Goal: Task Accomplishment & Management: Manage account settings

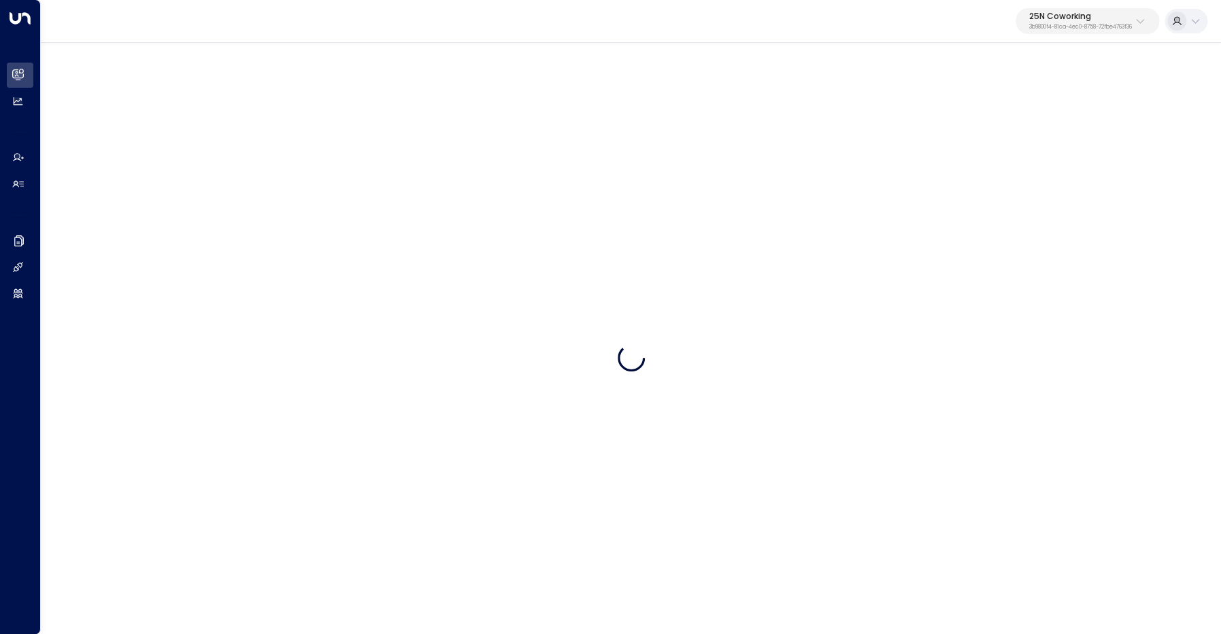
click at [1046, 20] on p "25N Coworking" at bounding box center [1081, 16] width 103 height 8
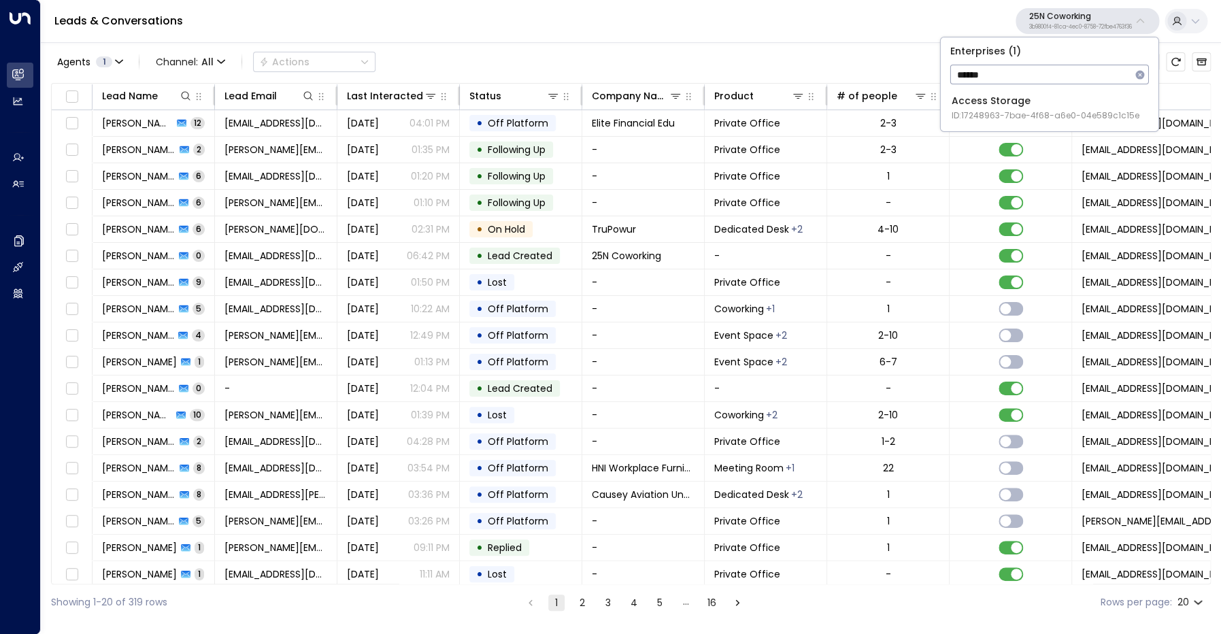
type input "******"
click at [1000, 99] on div "Access Storage ID: 17248963-7bae-4f68-a6e0-04e589c1c15e" at bounding box center [1046, 108] width 188 height 28
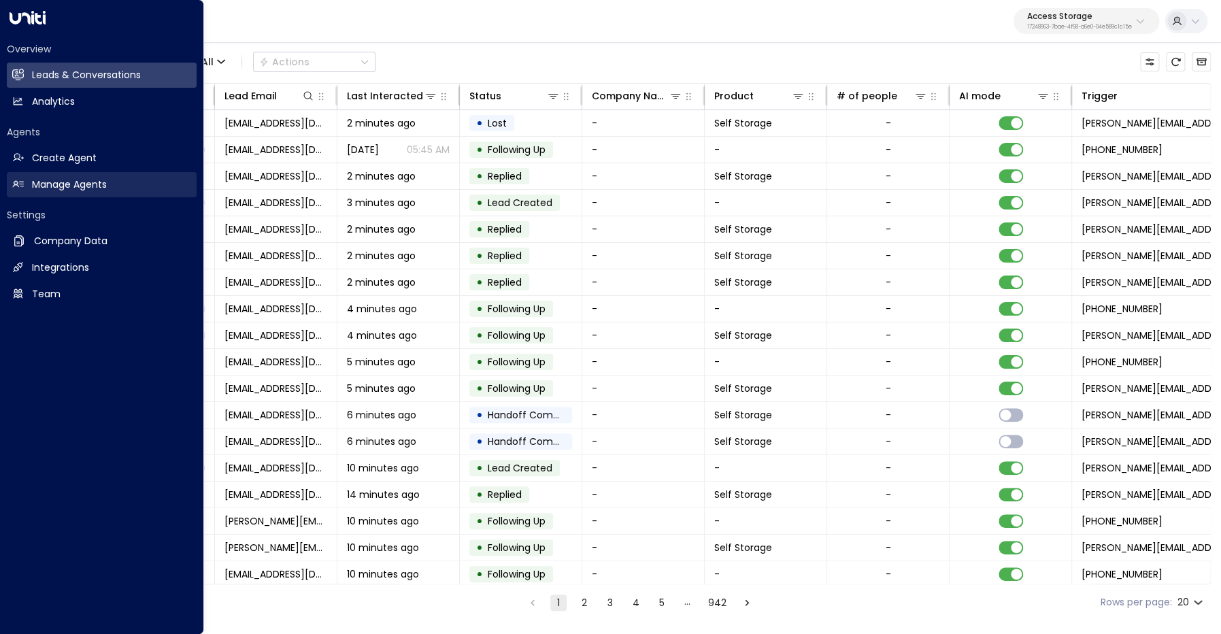
click at [23, 186] on icon at bounding box center [18, 184] width 12 height 12
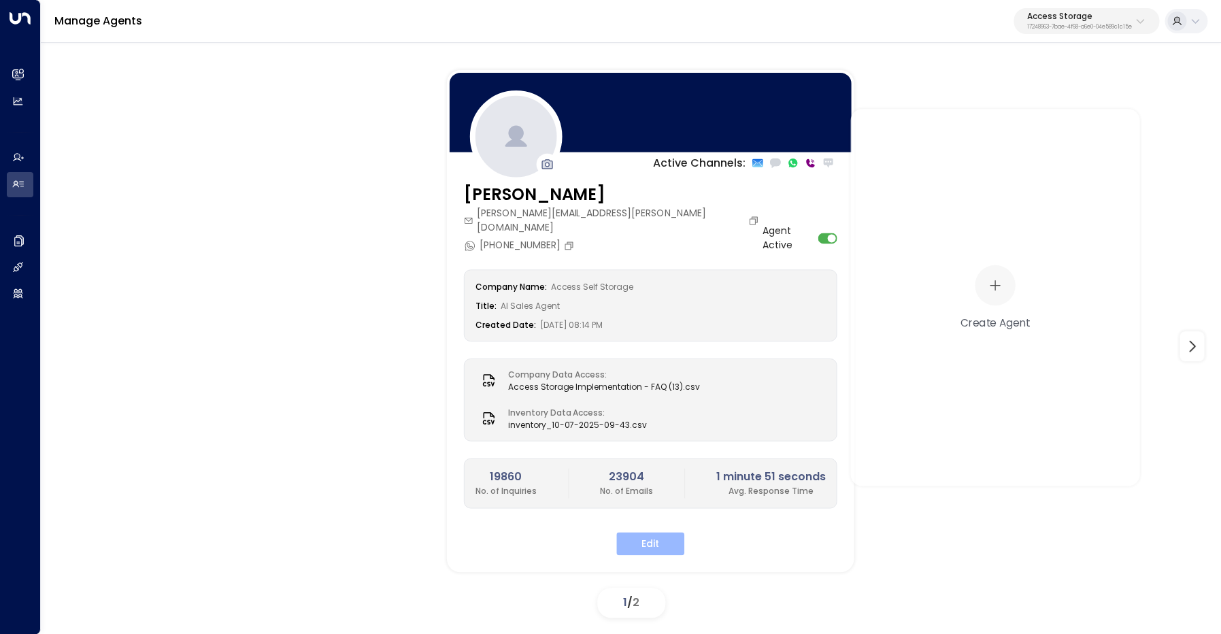
click at [640, 535] on button "Edit" at bounding box center [651, 543] width 68 height 23
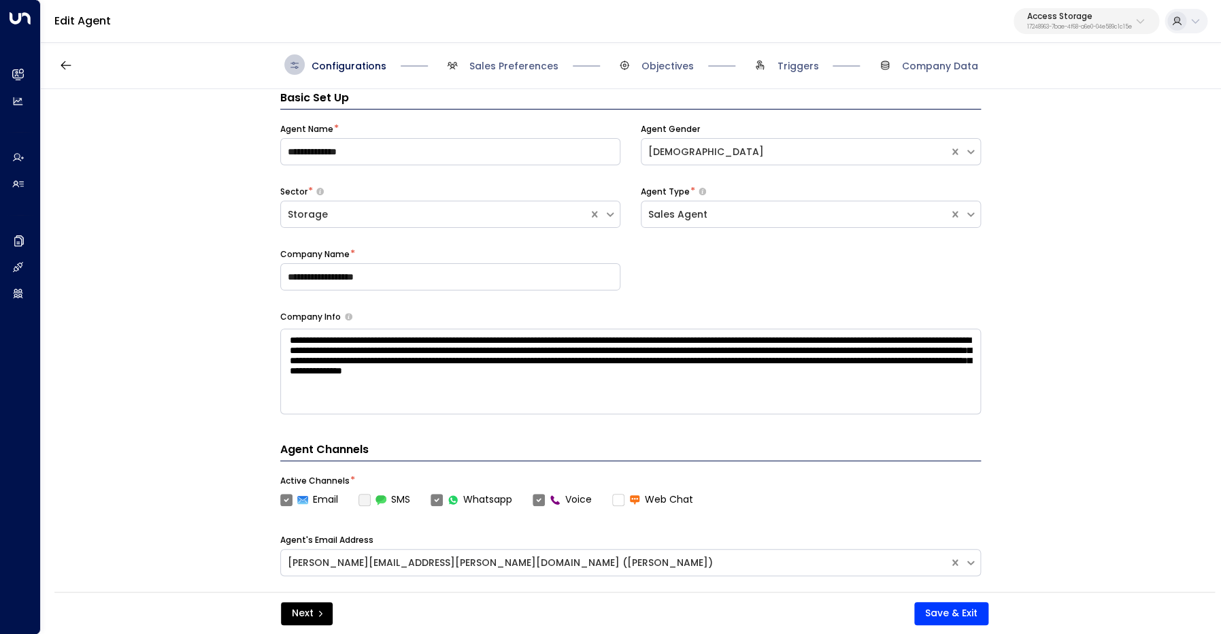
scroll to position [20, 0]
click at [529, 71] on span "Sales Preferences" at bounding box center [514, 66] width 89 height 14
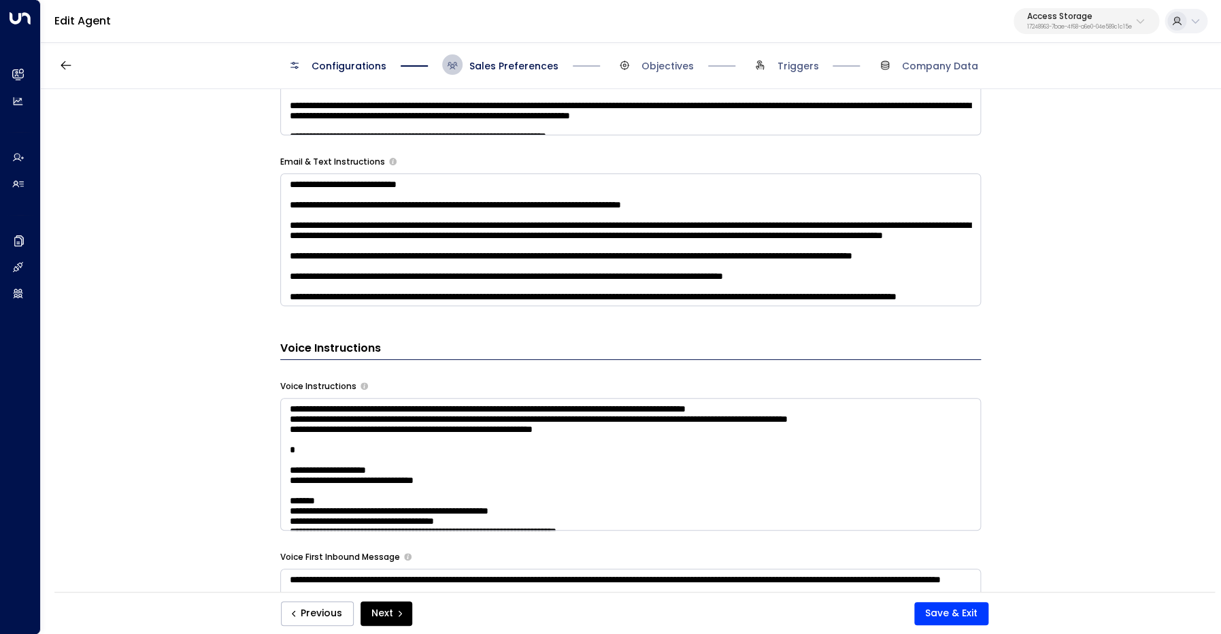
scroll to position [974, 0]
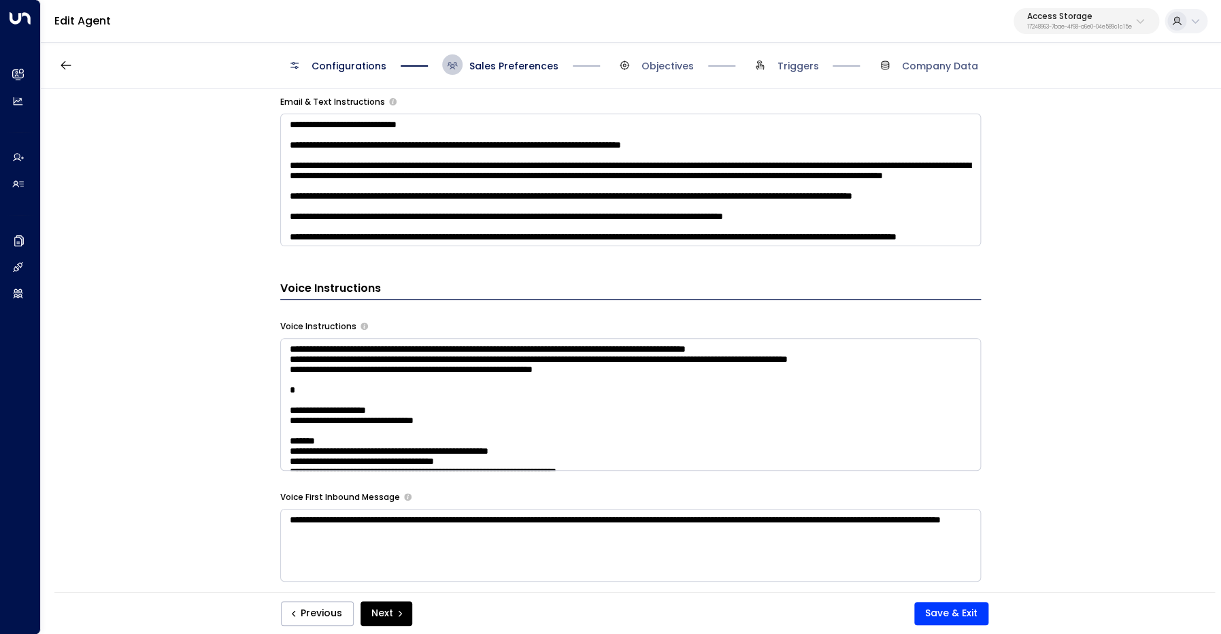
click at [719, 382] on textarea at bounding box center [630, 404] width 701 height 133
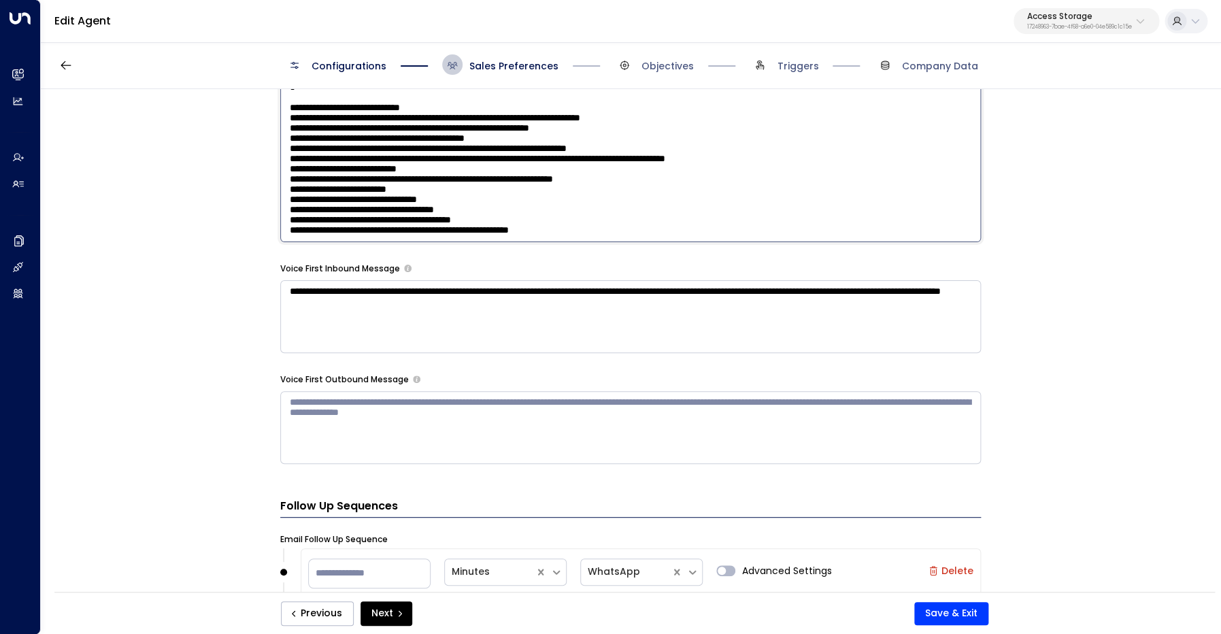
scroll to position [1362, 0]
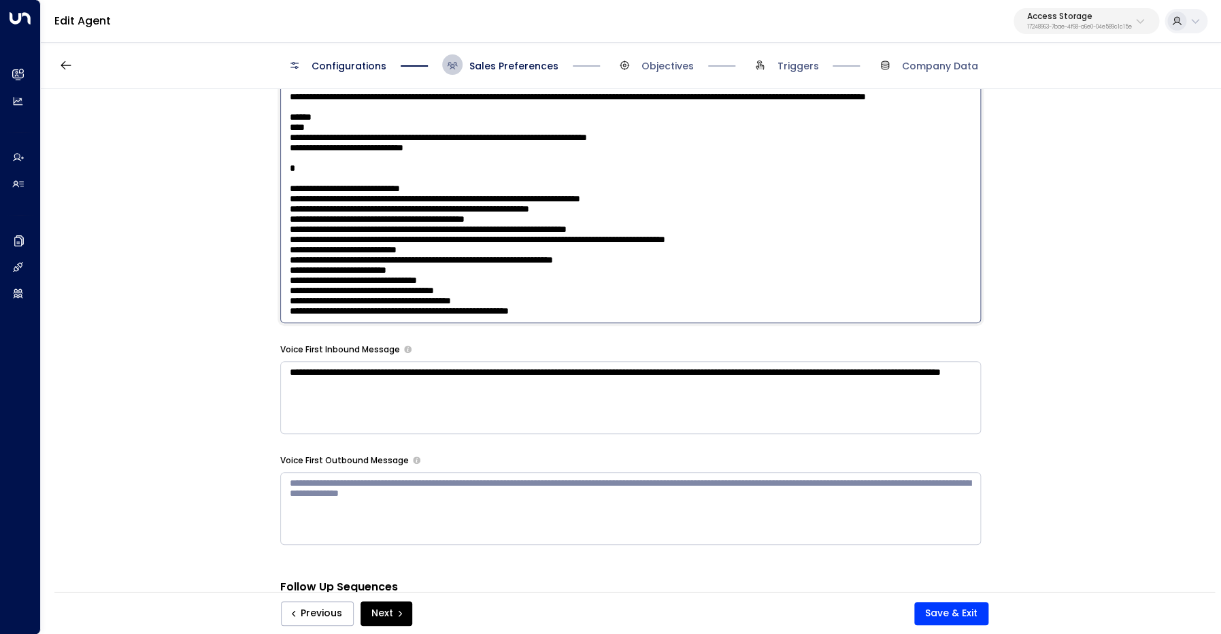
click at [610, 300] on textarea at bounding box center [630, 137] width 701 height 372
paste textarea "**********"
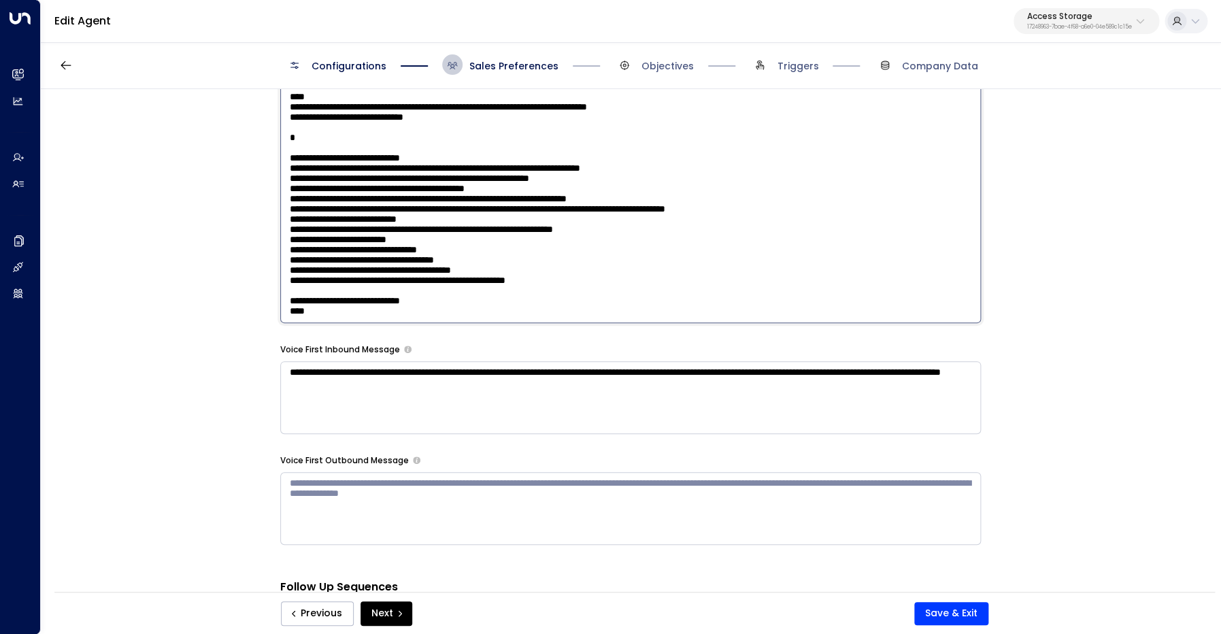
scroll to position [1505, 0]
drag, startPoint x: 485, startPoint y: 294, endPoint x: 284, endPoint y: 278, distance: 201.4
click at [284, 278] on textarea at bounding box center [630, 137] width 701 height 372
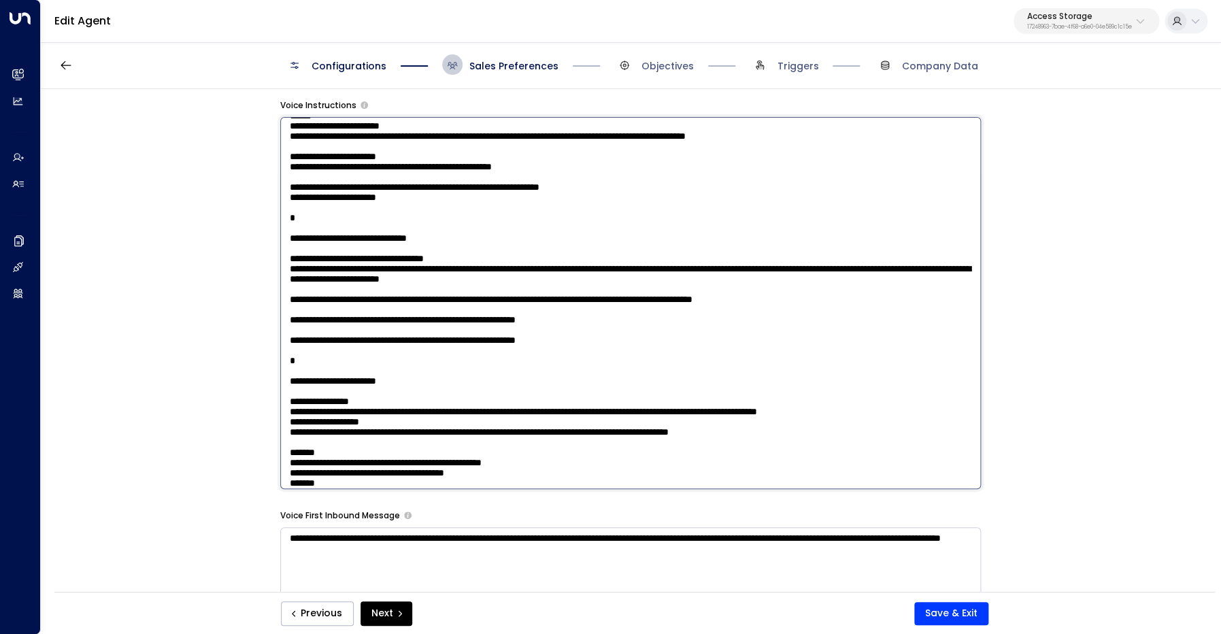
scroll to position [1490, 0]
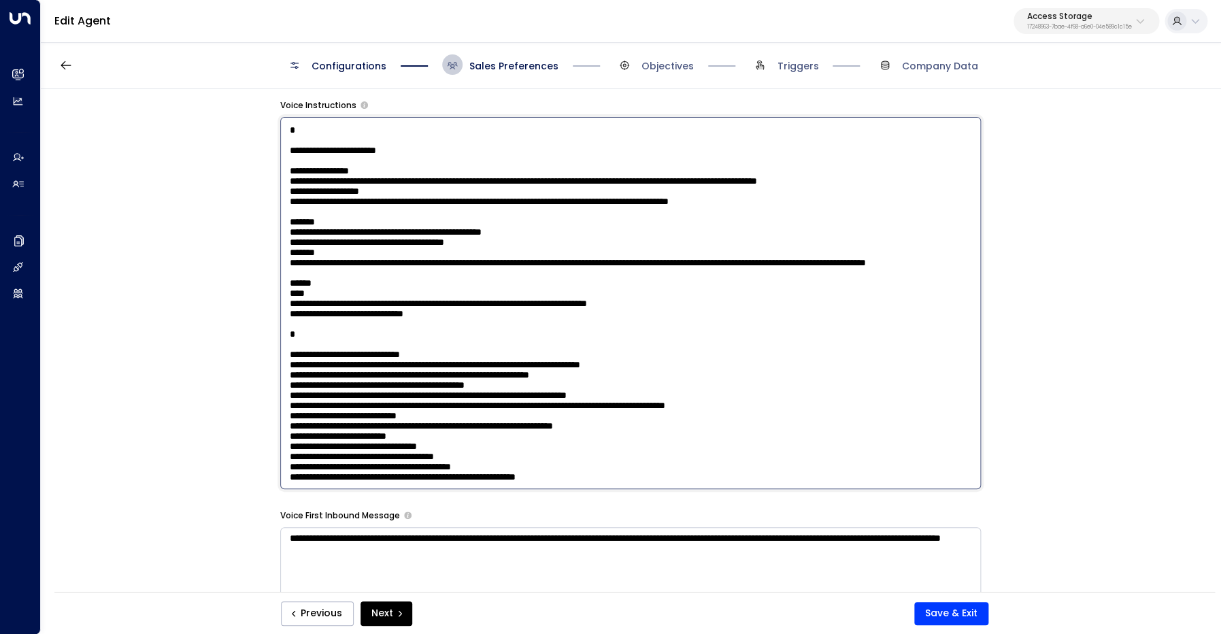
paste textarea "**********"
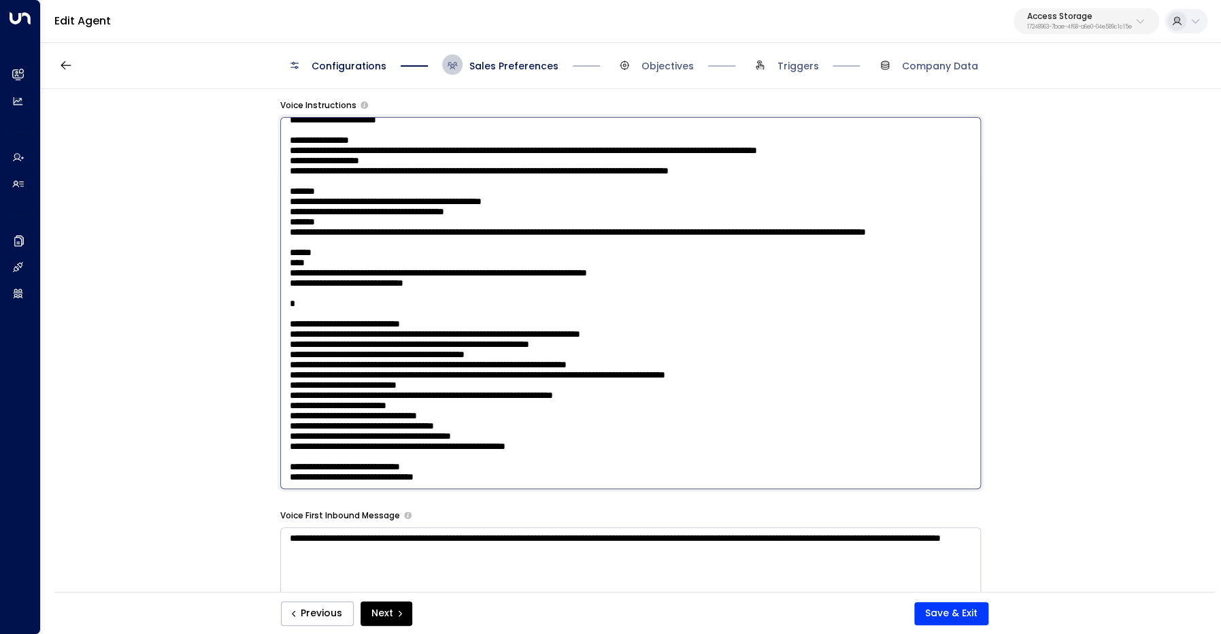
scroll to position [1505, 0]
click at [430, 447] on textarea at bounding box center [630, 303] width 701 height 372
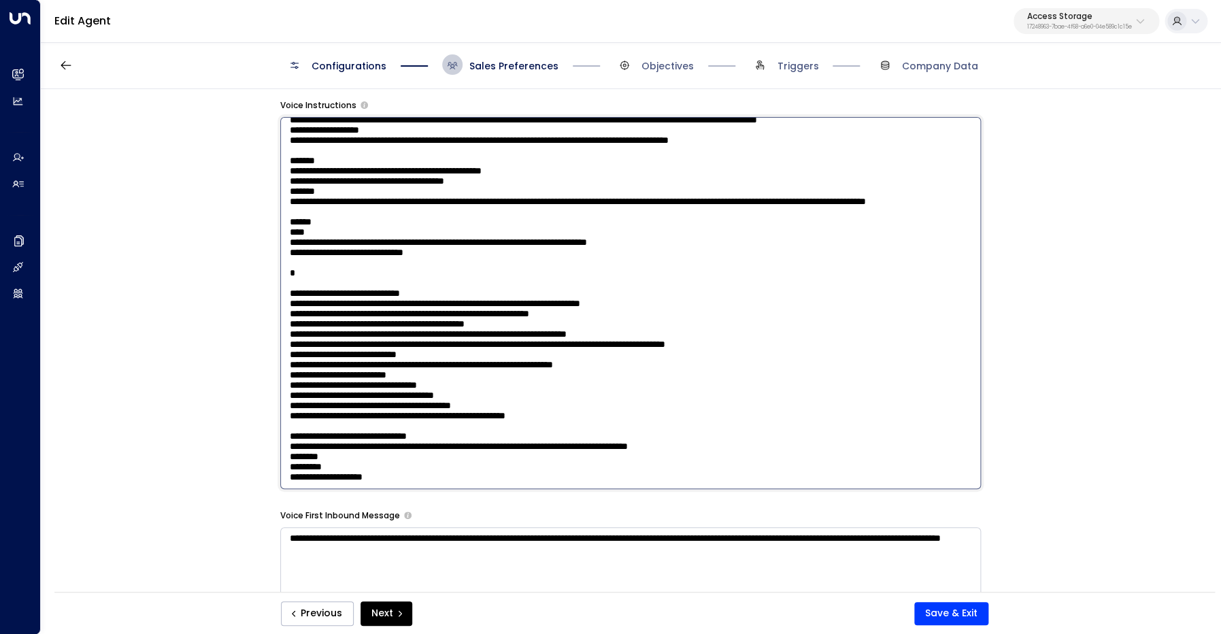
scroll to position [1542, 0]
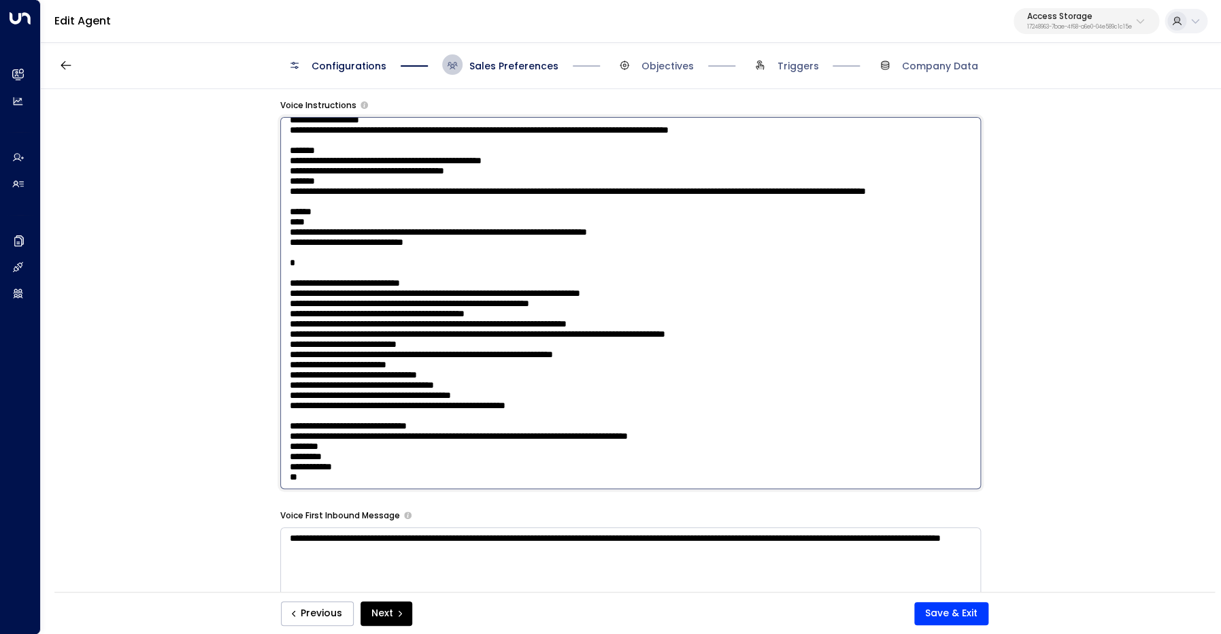
click at [342, 482] on textarea at bounding box center [630, 303] width 701 height 372
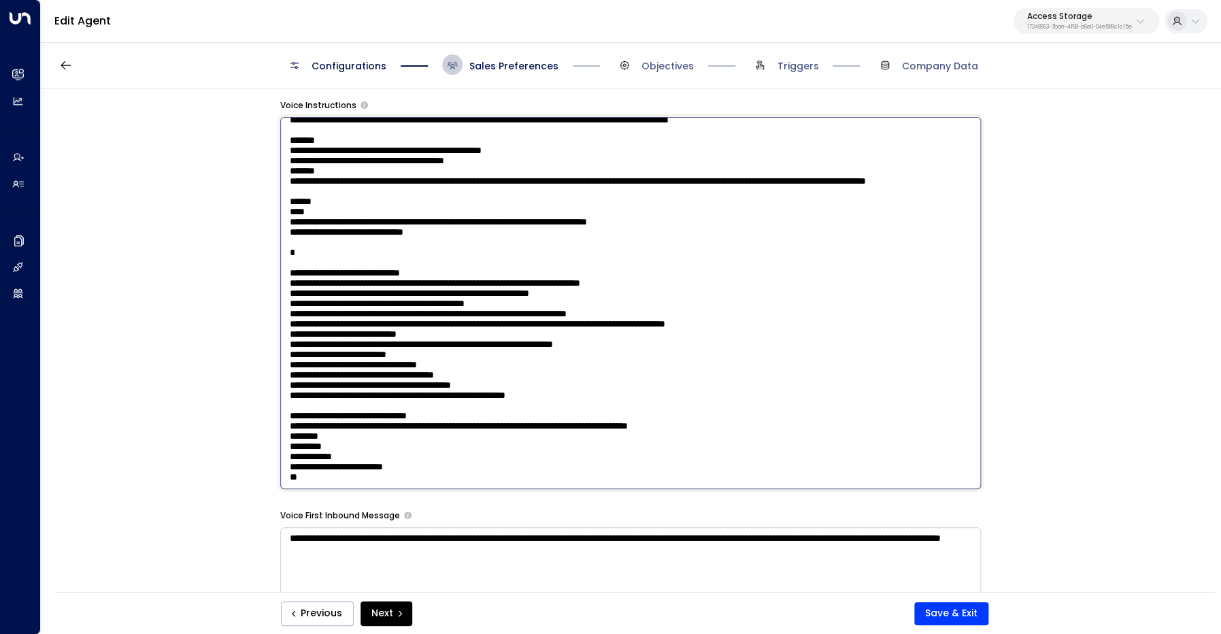
click at [333, 463] on textarea at bounding box center [630, 303] width 701 height 372
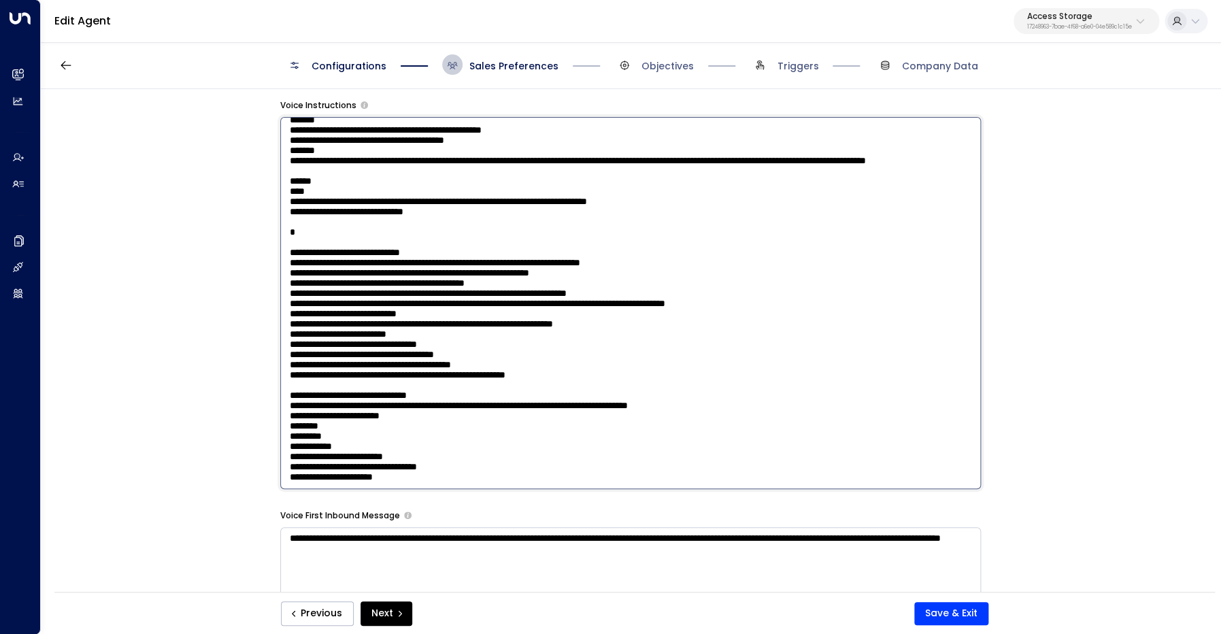
click at [693, 392] on textarea at bounding box center [630, 303] width 701 height 372
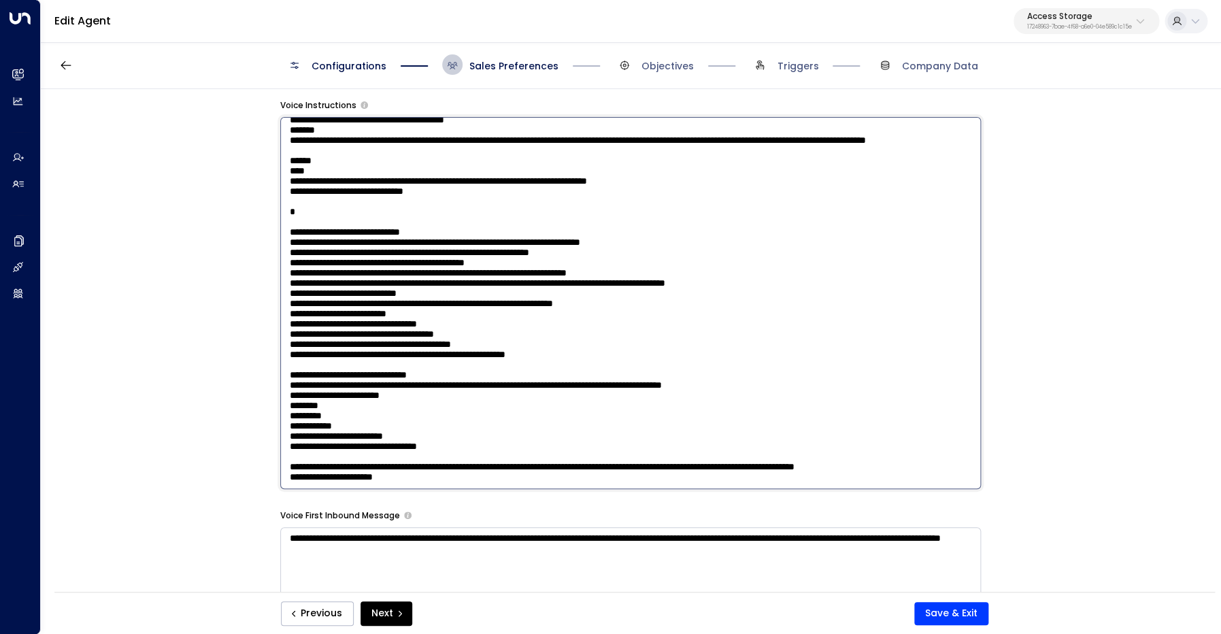
scroll to position [1614, 0]
click at [795, 464] on textarea at bounding box center [630, 303] width 701 height 372
click at [465, 480] on textarea at bounding box center [630, 303] width 701 height 372
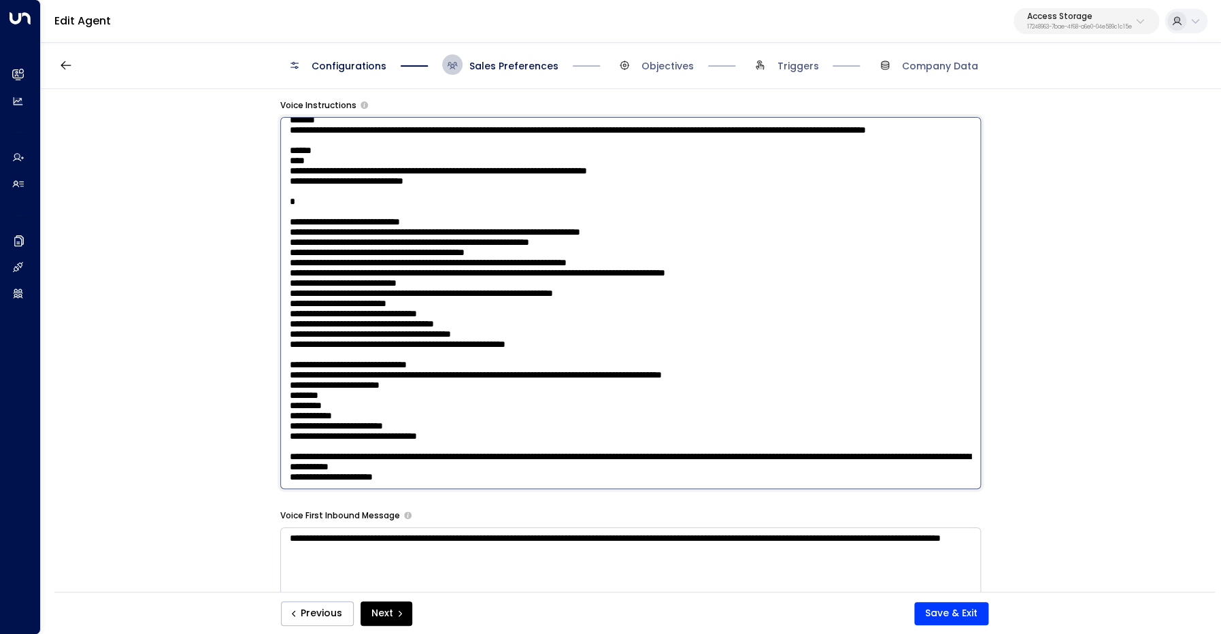
drag, startPoint x: 621, startPoint y: 480, endPoint x: 252, endPoint y: 336, distance: 396.4
click at [280, 336] on textarea at bounding box center [630, 303] width 701 height 372
paste textarea "**********"
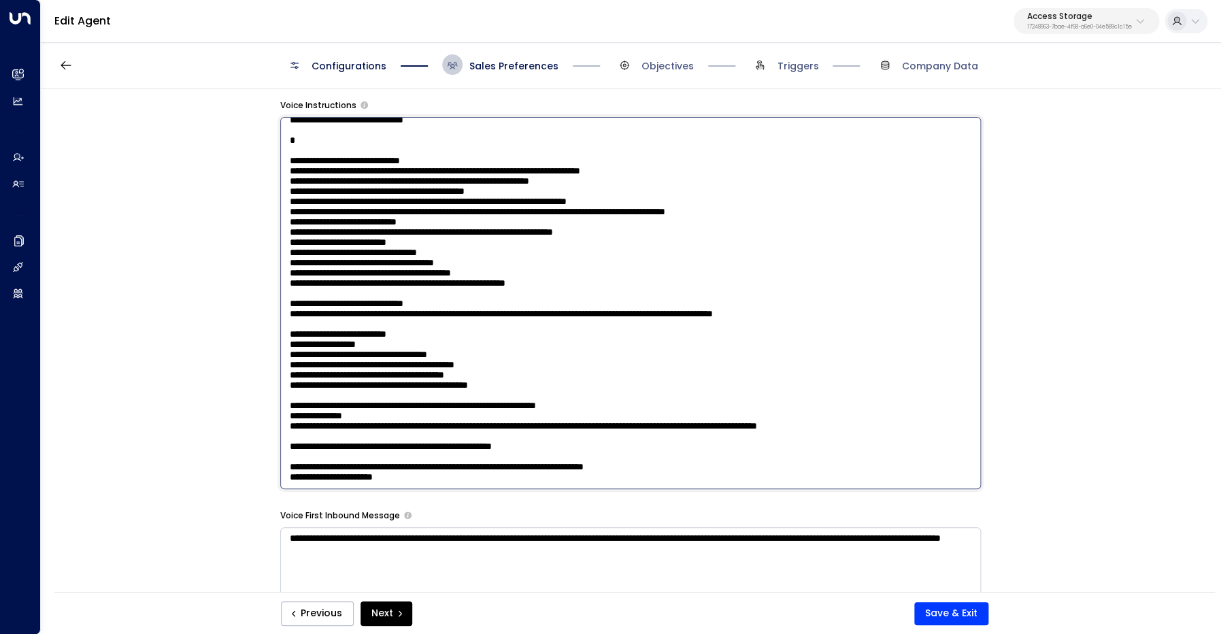
scroll to position [1723, 0]
drag, startPoint x: 558, startPoint y: 429, endPoint x: 298, endPoint y: 428, distance: 259.9
click at [298, 428] on textarea at bounding box center [630, 303] width 701 height 372
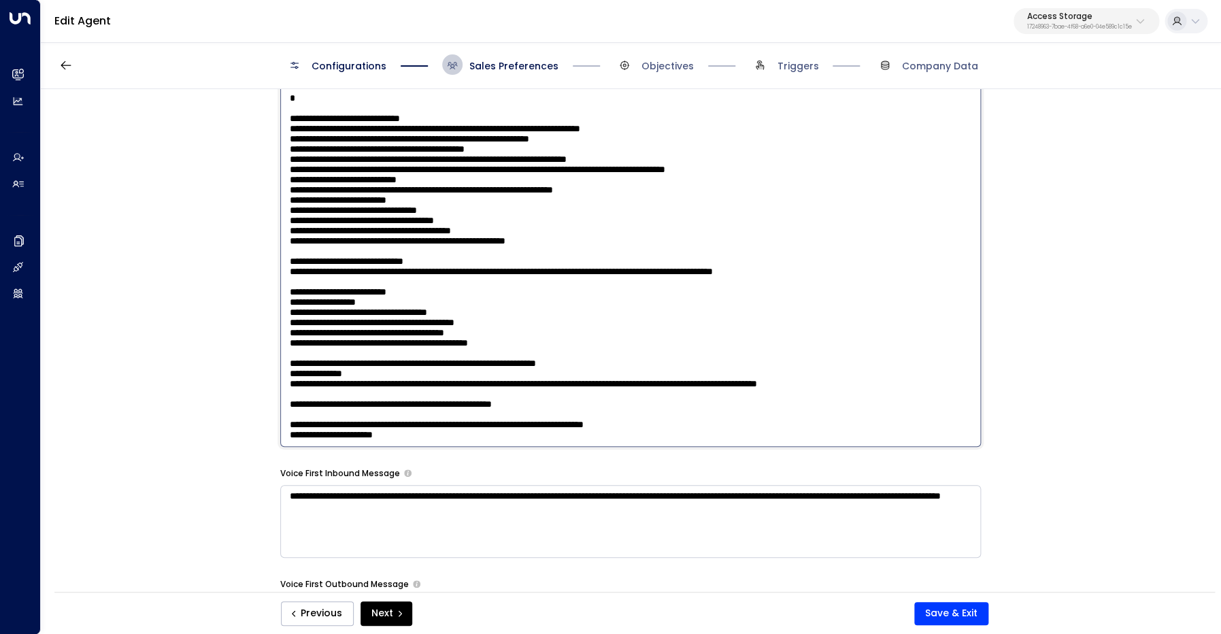
scroll to position [1242, 0]
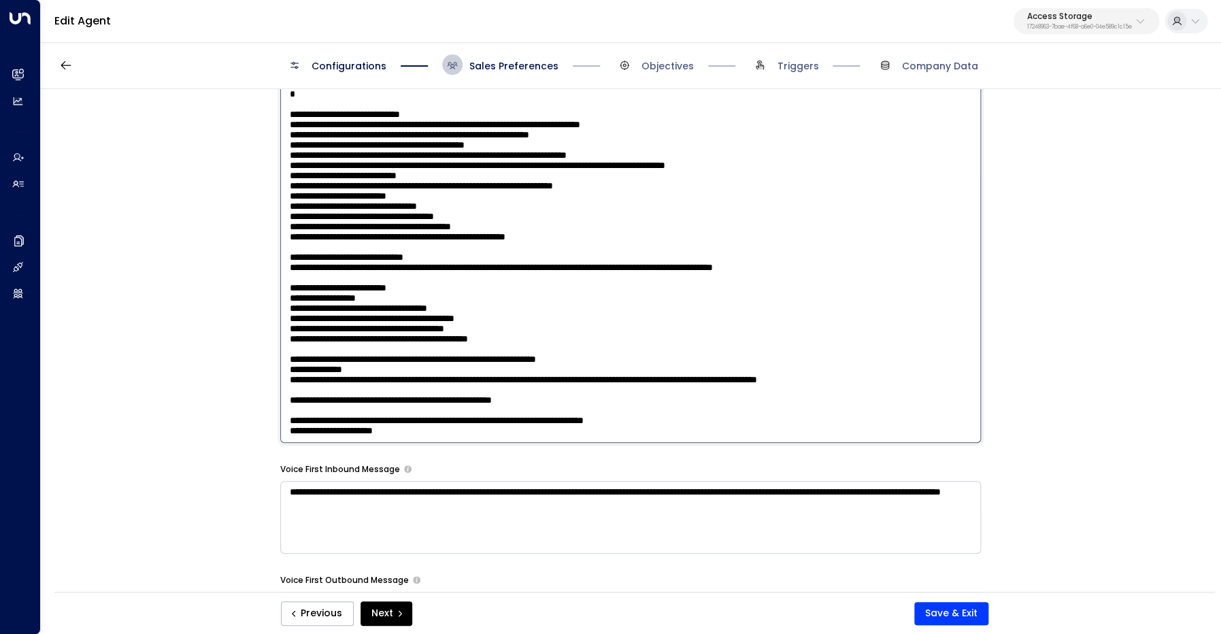
drag, startPoint x: 402, startPoint y: 427, endPoint x: 261, endPoint y: 429, distance: 141.5
click at [280, 429] on textarea at bounding box center [630, 257] width 701 height 372
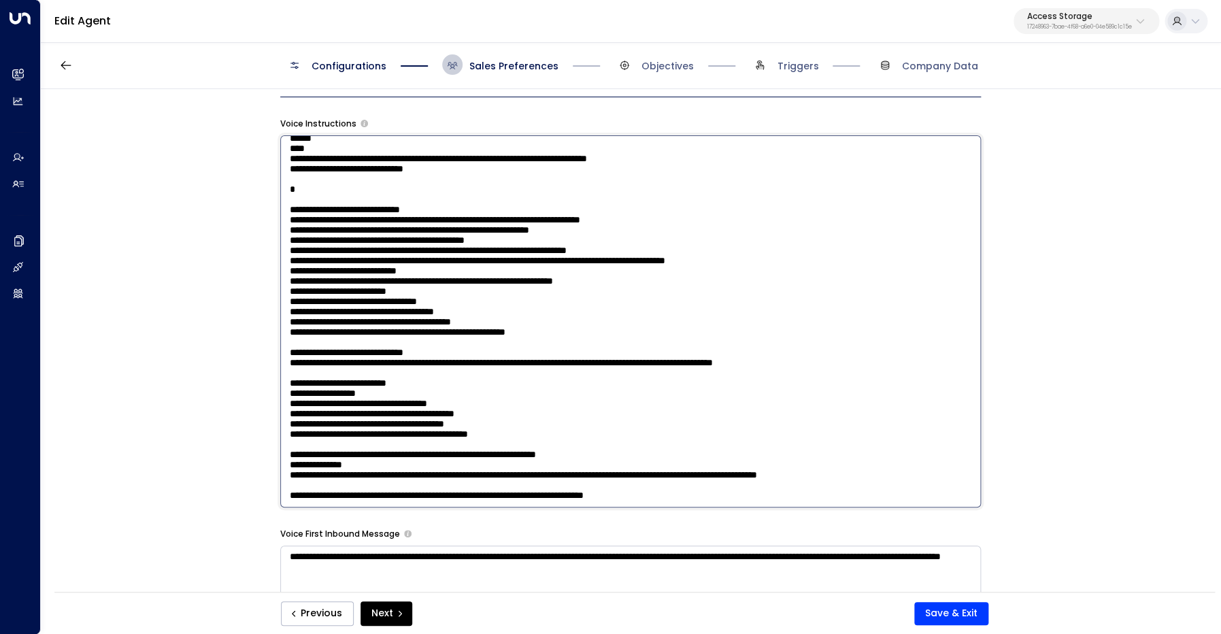
scroll to position [1179, 0]
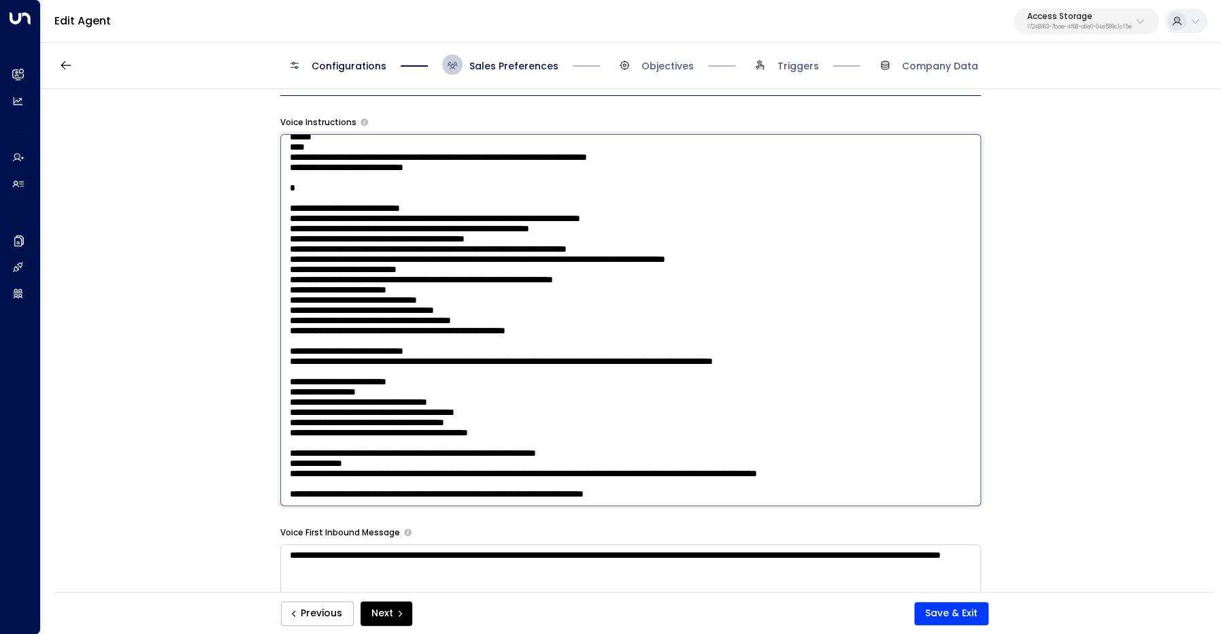
drag, startPoint x: 291, startPoint y: 285, endPoint x: 770, endPoint y: 491, distance: 521.6
click at [770, 491] on textarea at bounding box center [630, 320] width 701 height 372
click at [408, 399] on textarea at bounding box center [630, 320] width 701 height 372
drag, startPoint x: 369, startPoint y: 363, endPoint x: 484, endPoint y: 361, distance: 115.0
click at [484, 361] on textarea at bounding box center [630, 320] width 701 height 372
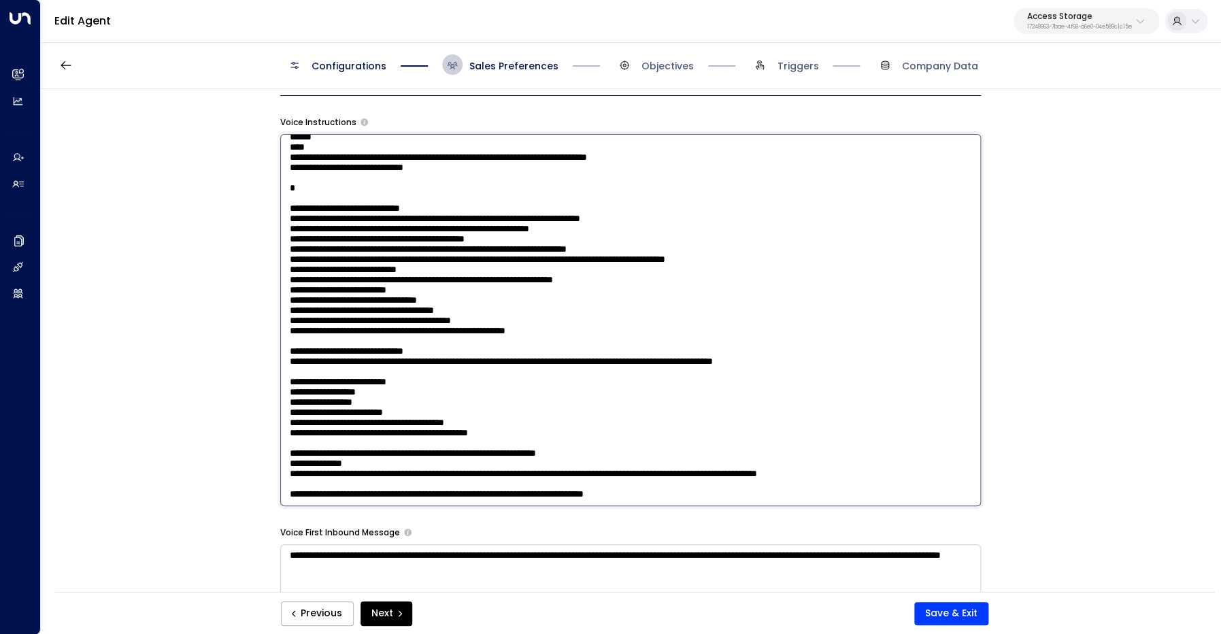
click at [496, 401] on textarea at bounding box center [630, 320] width 701 height 372
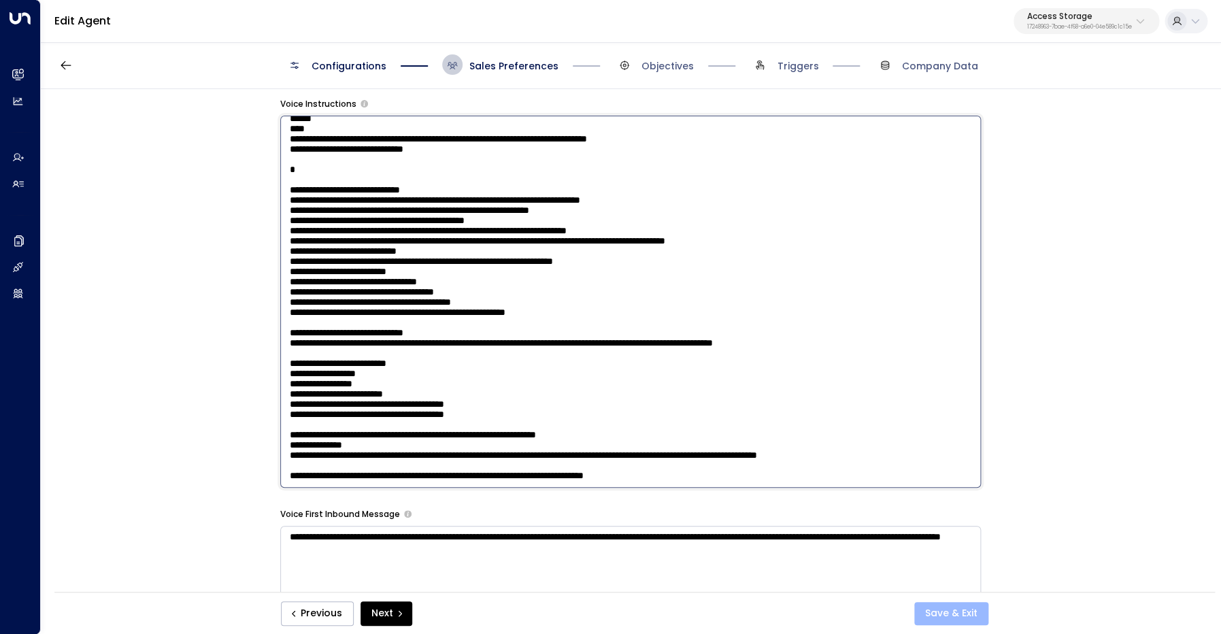
type textarea "**********"
click at [945, 617] on button "Save & Exit" at bounding box center [952, 613] width 74 height 23
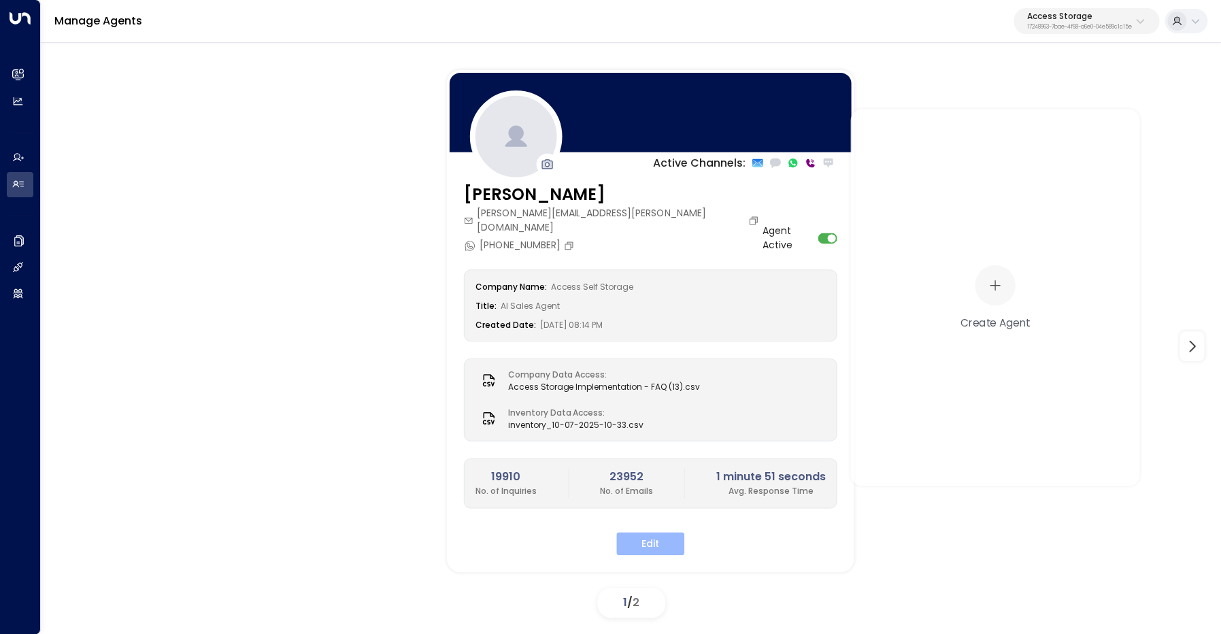
click at [662, 532] on button "Edit" at bounding box center [651, 543] width 68 height 23
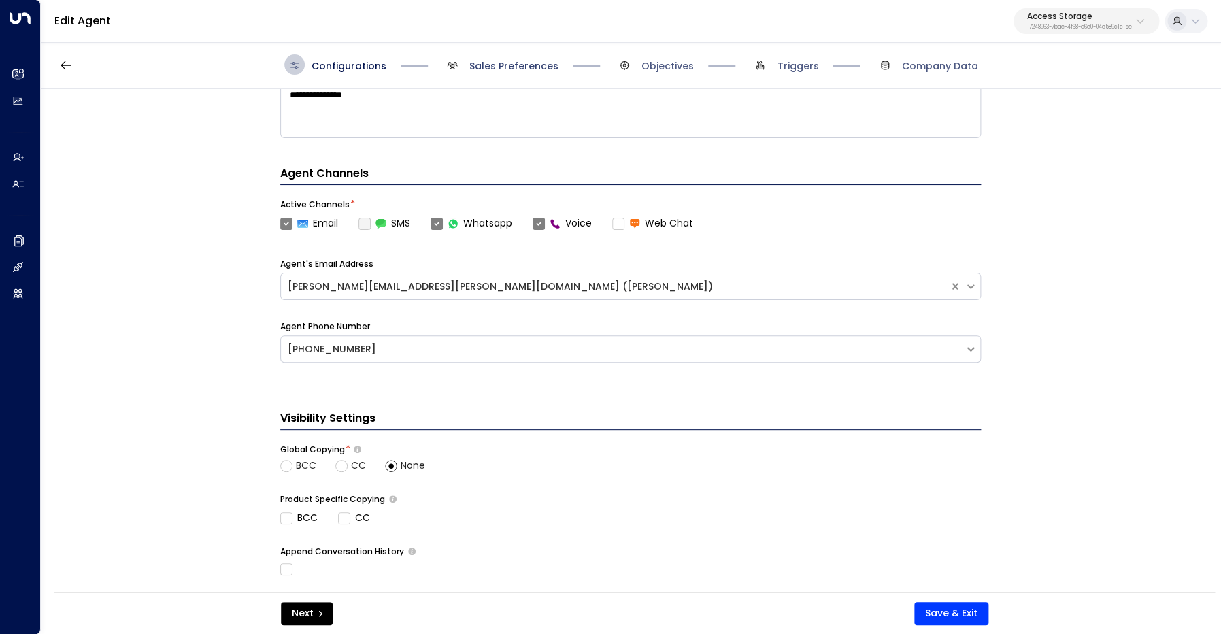
click at [517, 69] on span "Sales Preferences" at bounding box center [514, 66] width 89 height 14
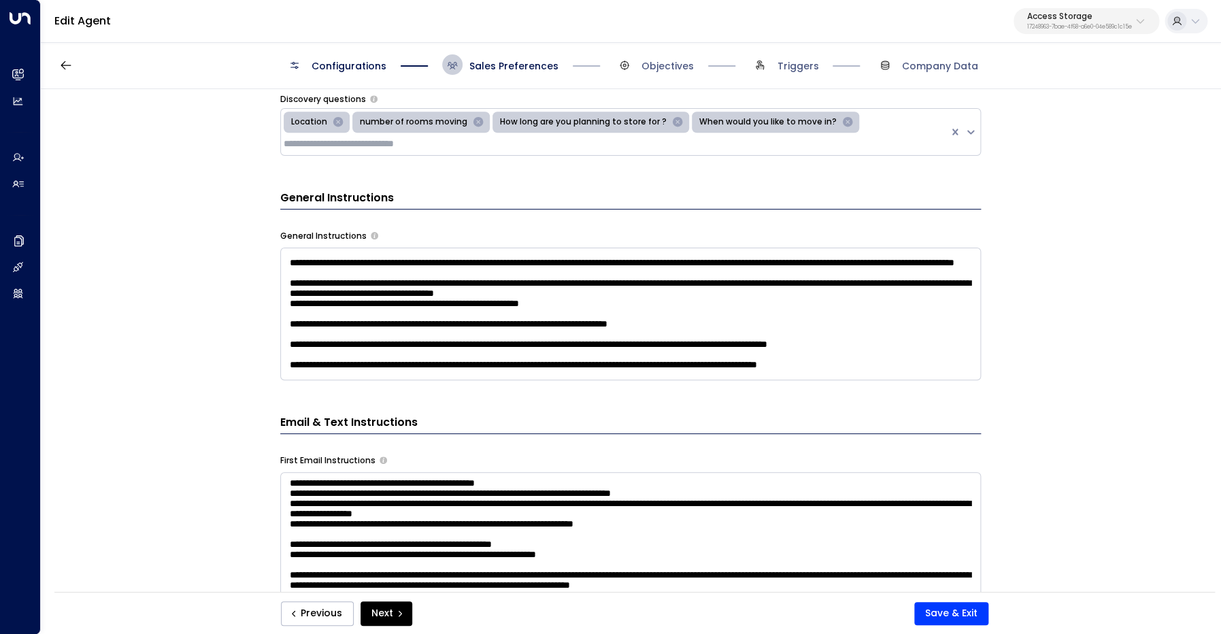
scroll to position [212, 0]
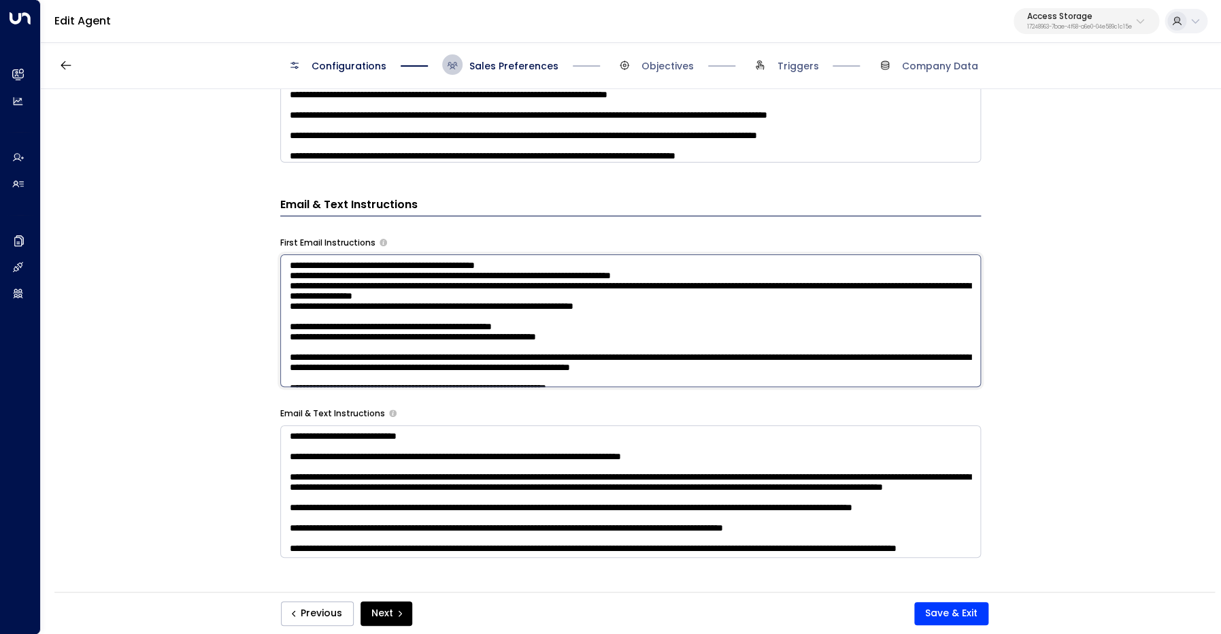
click at [783, 359] on textarea at bounding box center [630, 321] width 701 height 133
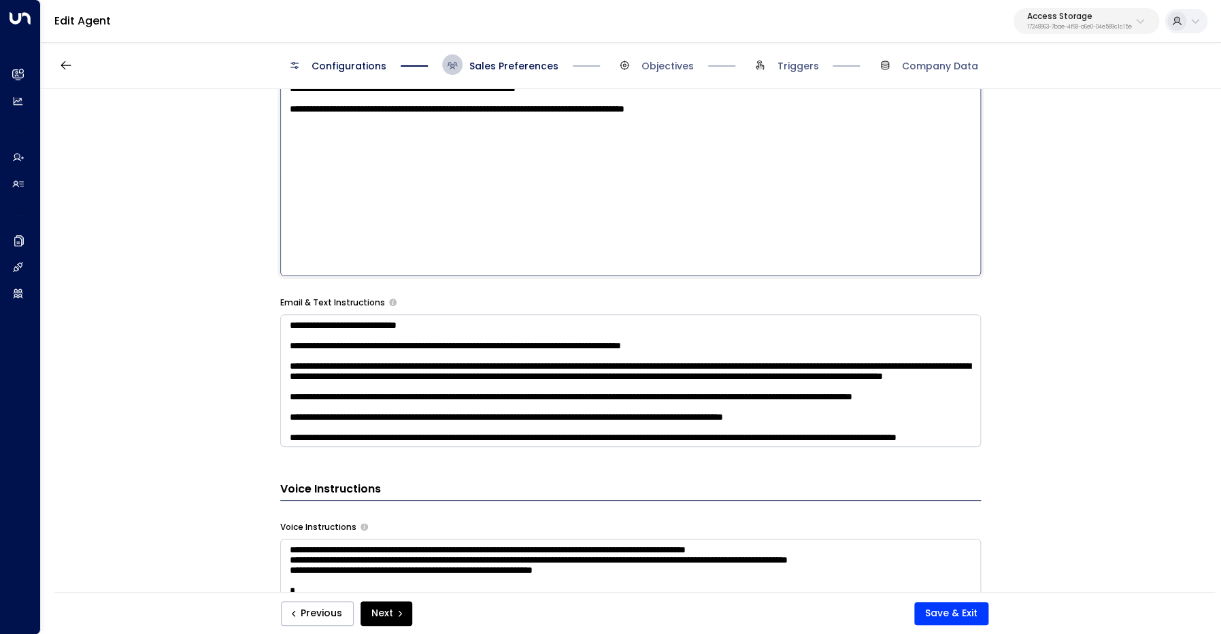
scroll to position [127, 0]
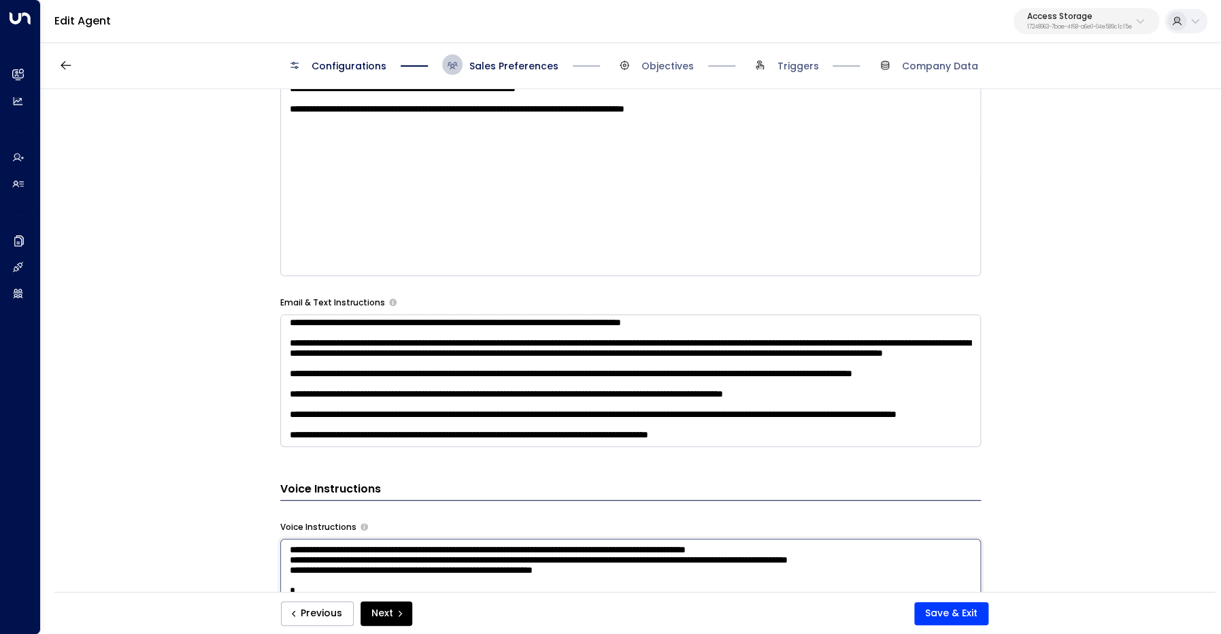
click at [851, 558] on textarea at bounding box center [630, 605] width 701 height 133
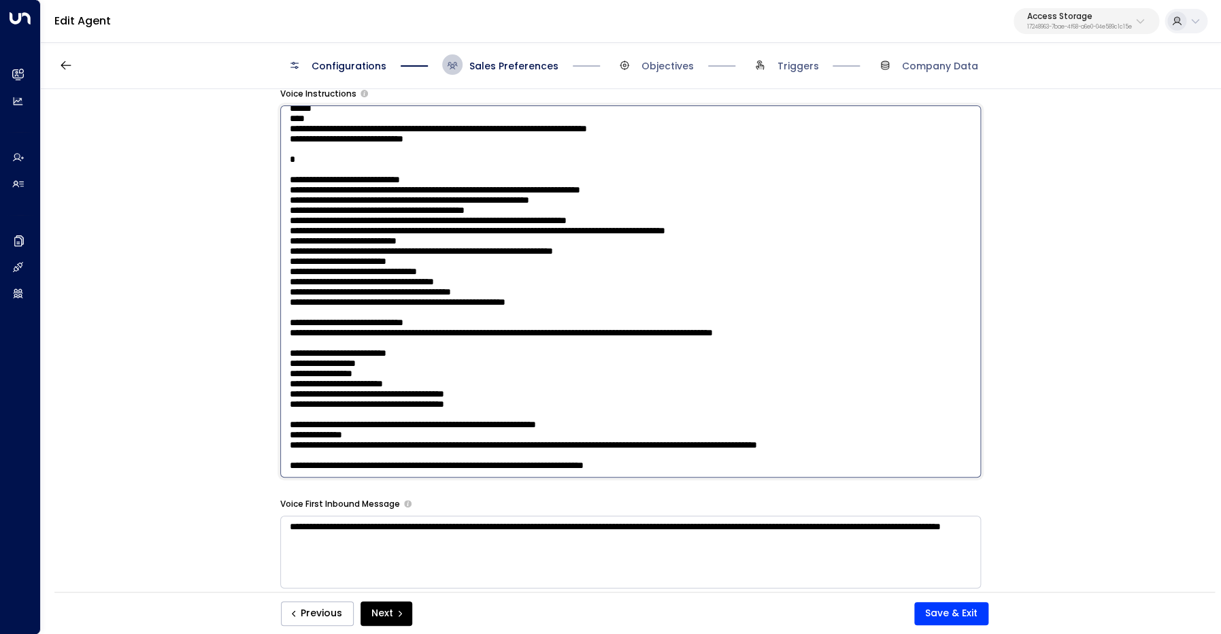
scroll to position [1679, 0]
drag, startPoint x: 729, startPoint y: 465, endPoint x: 242, endPoint y: 248, distance: 533.1
click at [280, 248] on textarea at bounding box center [630, 291] width 701 height 372
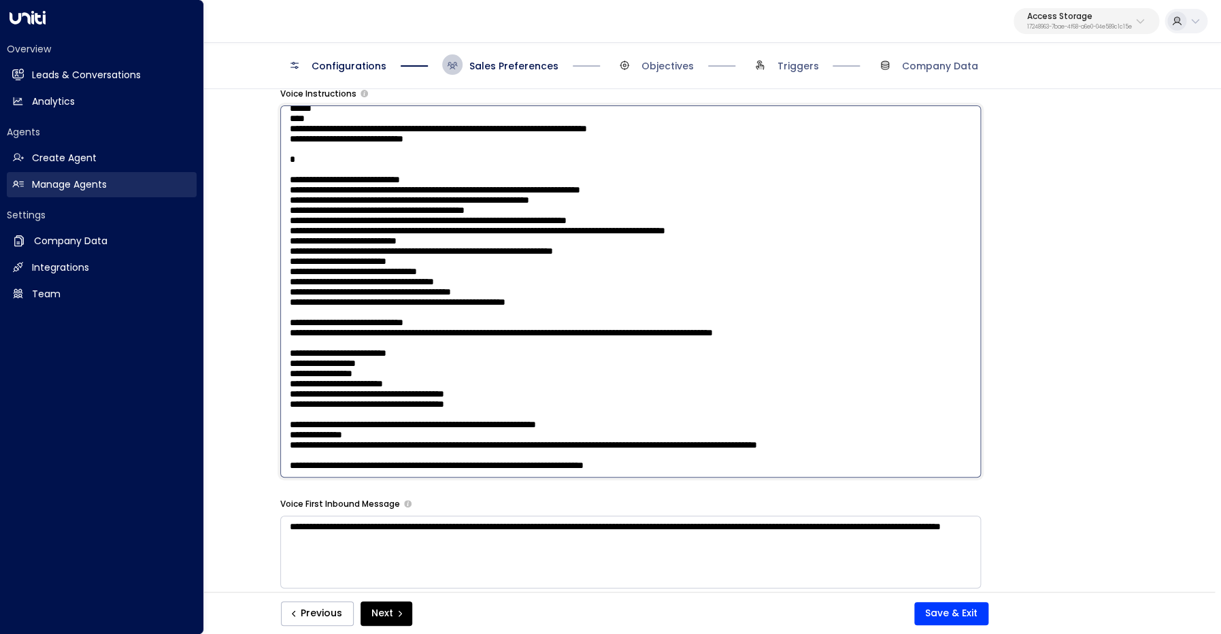
click at [91, 182] on h2 "Manage Agents" at bounding box center [69, 185] width 75 height 14
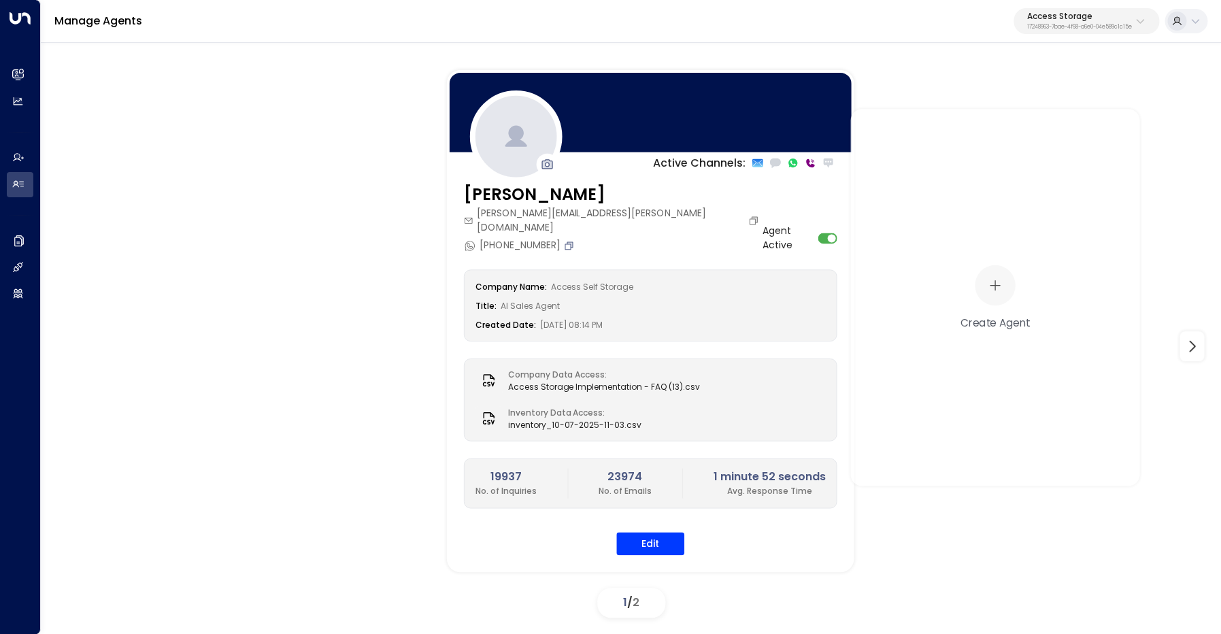
click at [563, 240] on icon "Copy" at bounding box center [568, 245] width 11 height 11
click at [651, 532] on button "Edit" at bounding box center [651, 543] width 68 height 23
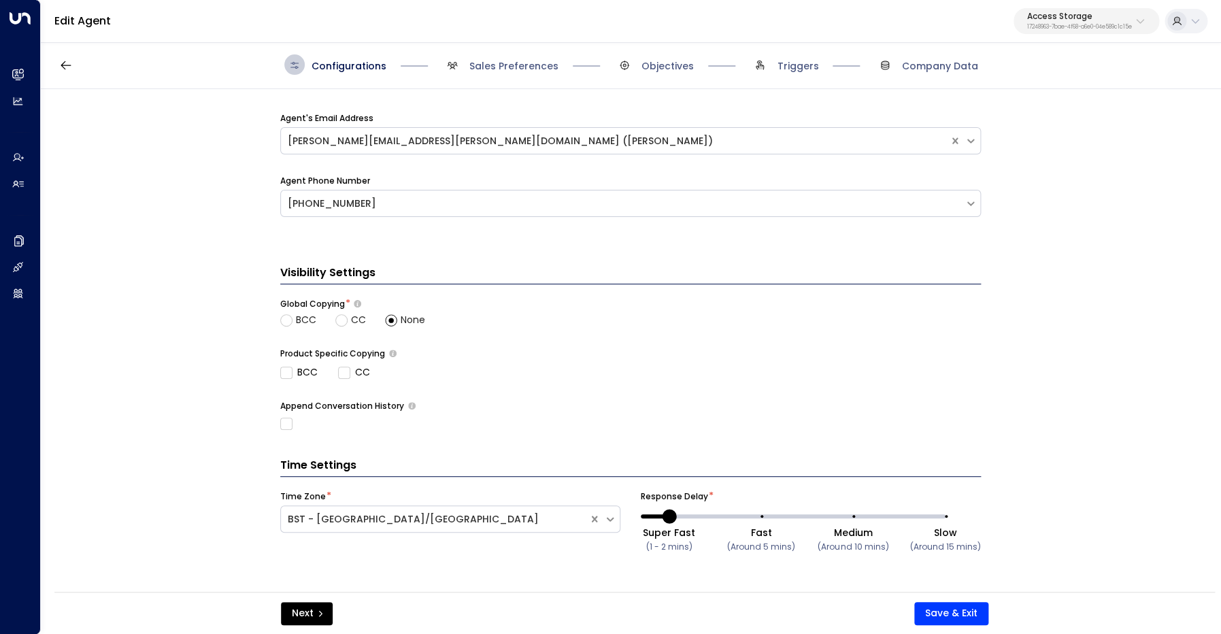
scroll to position [318, 0]
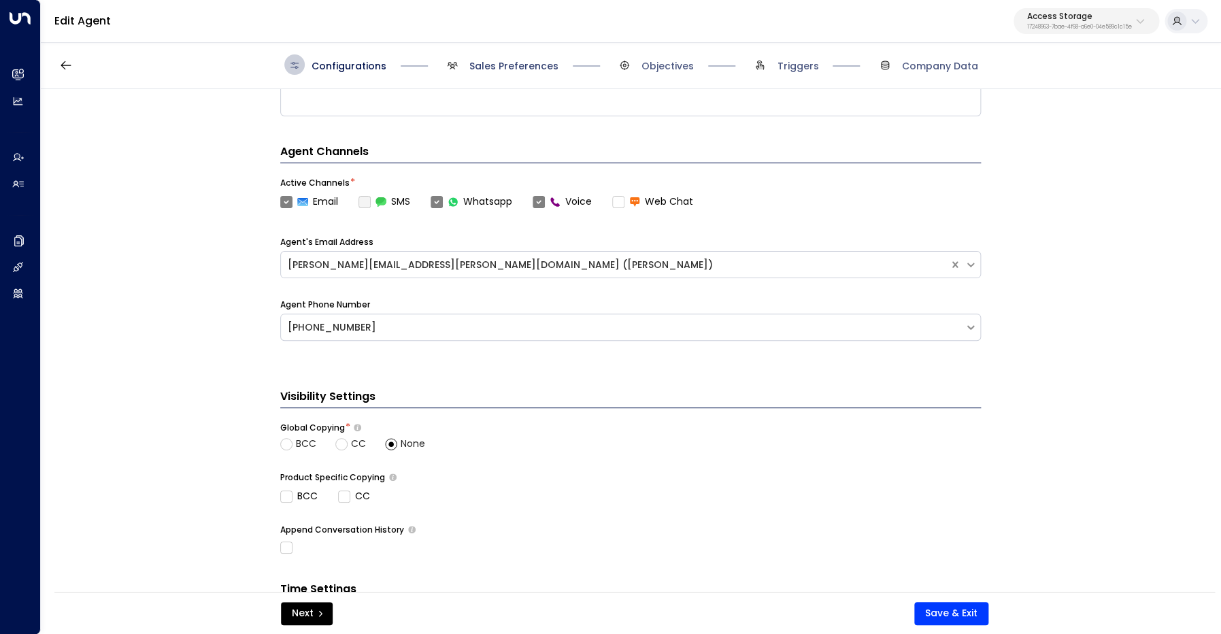
click at [519, 67] on span "Sales Preferences" at bounding box center [514, 66] width 89 height 14
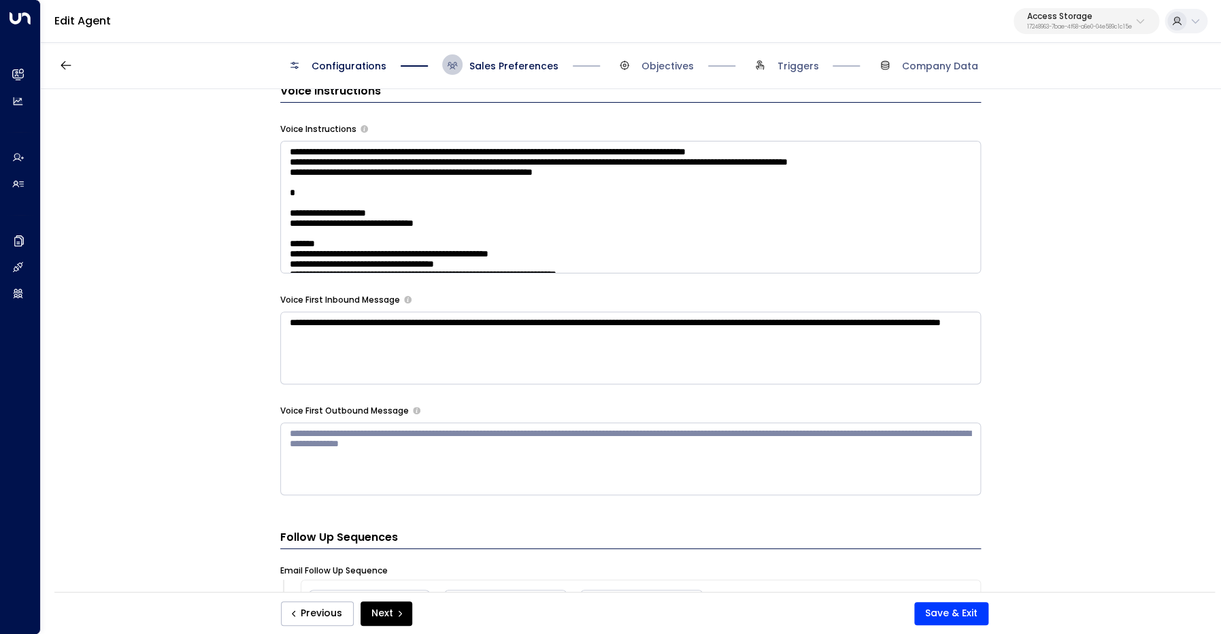
scroll to position [1273, 0]
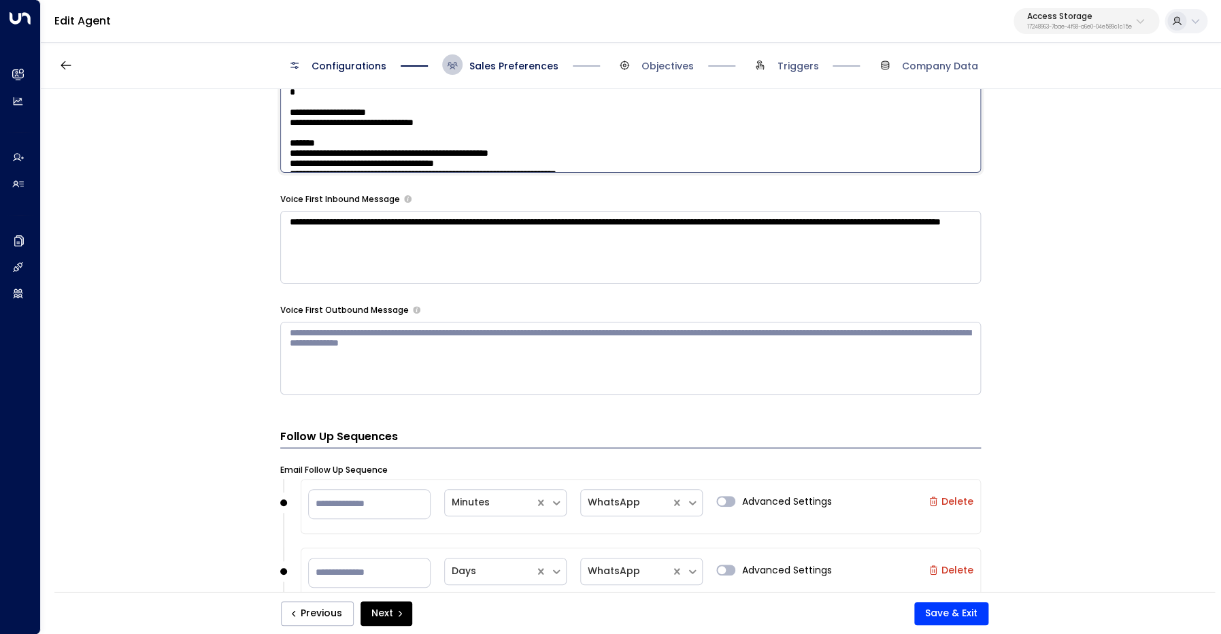
click at [502, 126] on textarea at bounding box center [630, 106] width 701 height 133
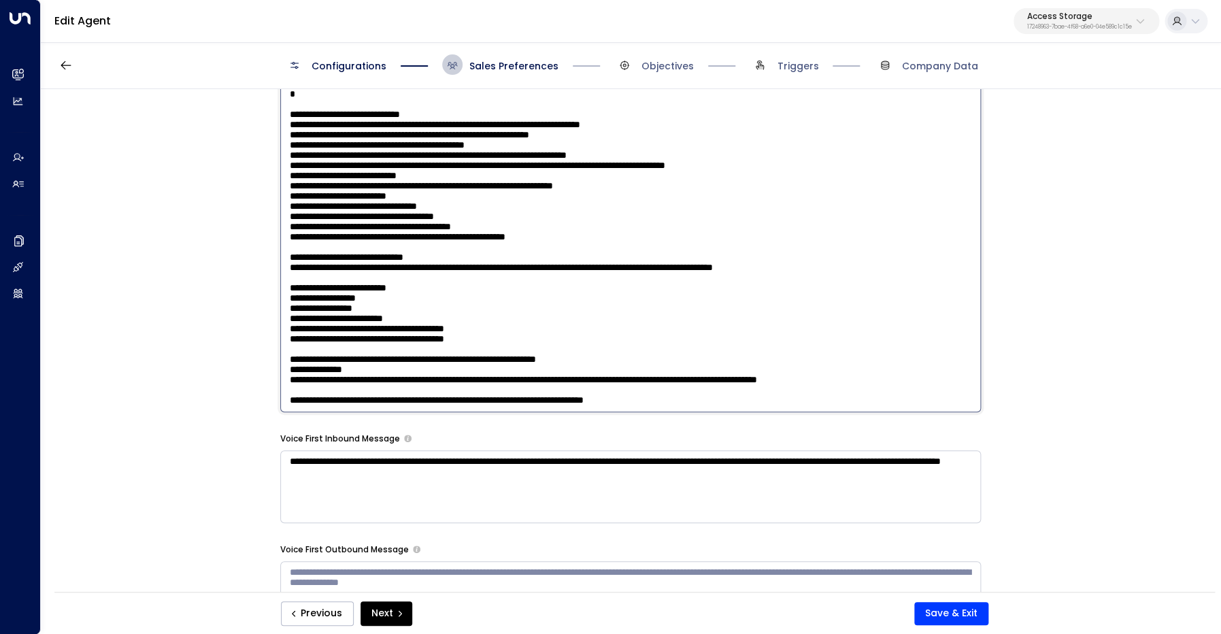
scroll to position [1314, 0]
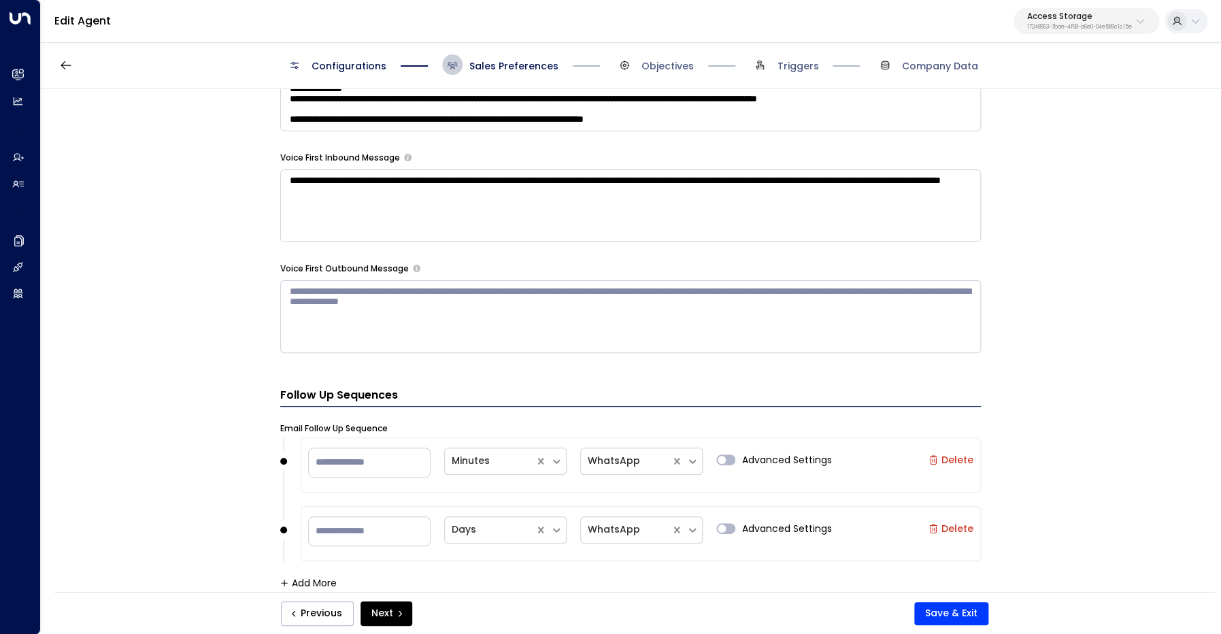
click at [1096, 210] on div "**********" at bounding box center [630, 345] width 1179 height 512
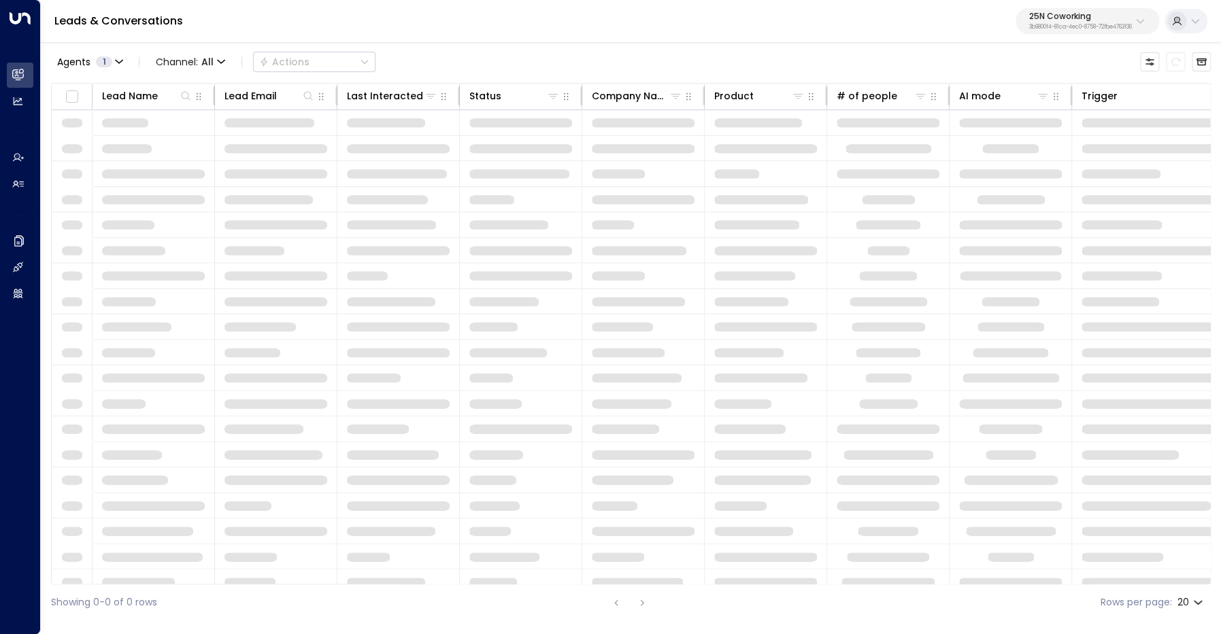
click at [1062, 12] on p "25N Coworking" at bounding box center [1081, 16] width 103 height 8
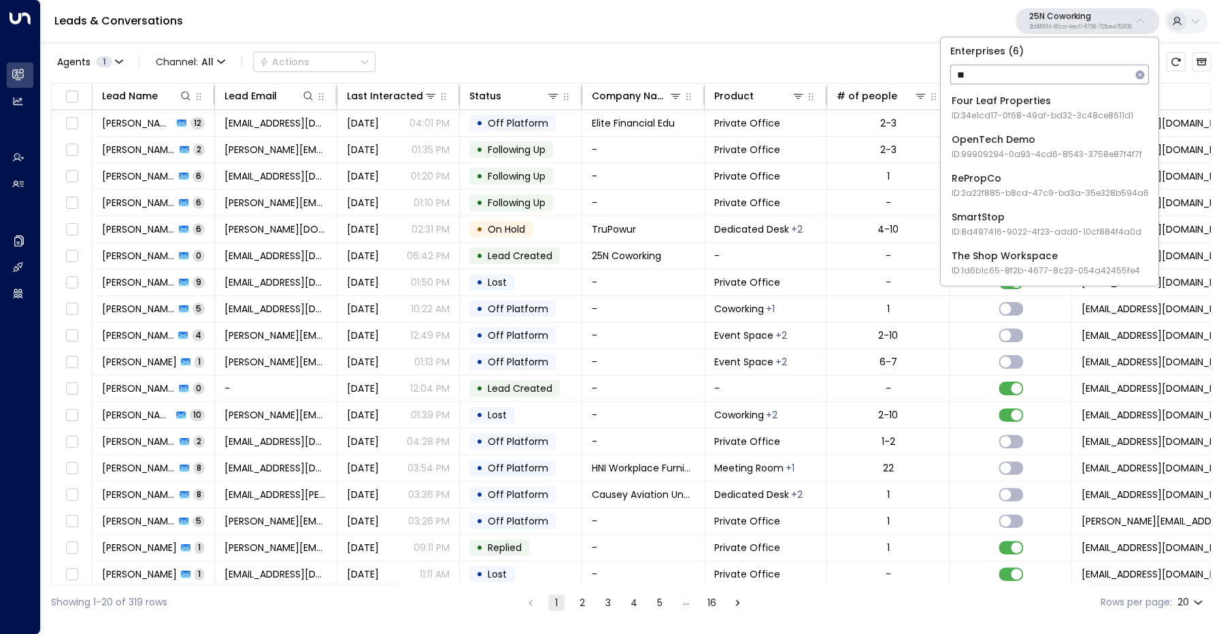
type input "*"
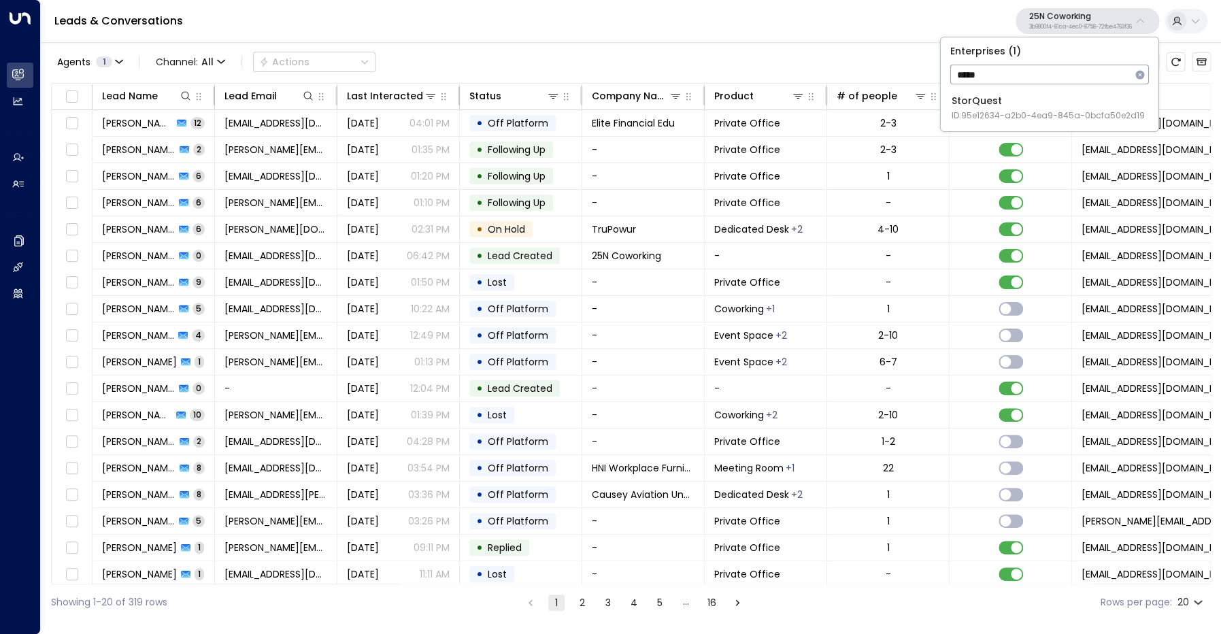
type input "*****"
click at [1008, 97] on div "StorQuest ID: 95e12634-a2b0-4ea9-845a-0bcfa50e2d19" at bounding box center [1048, 108] width 193 height 28
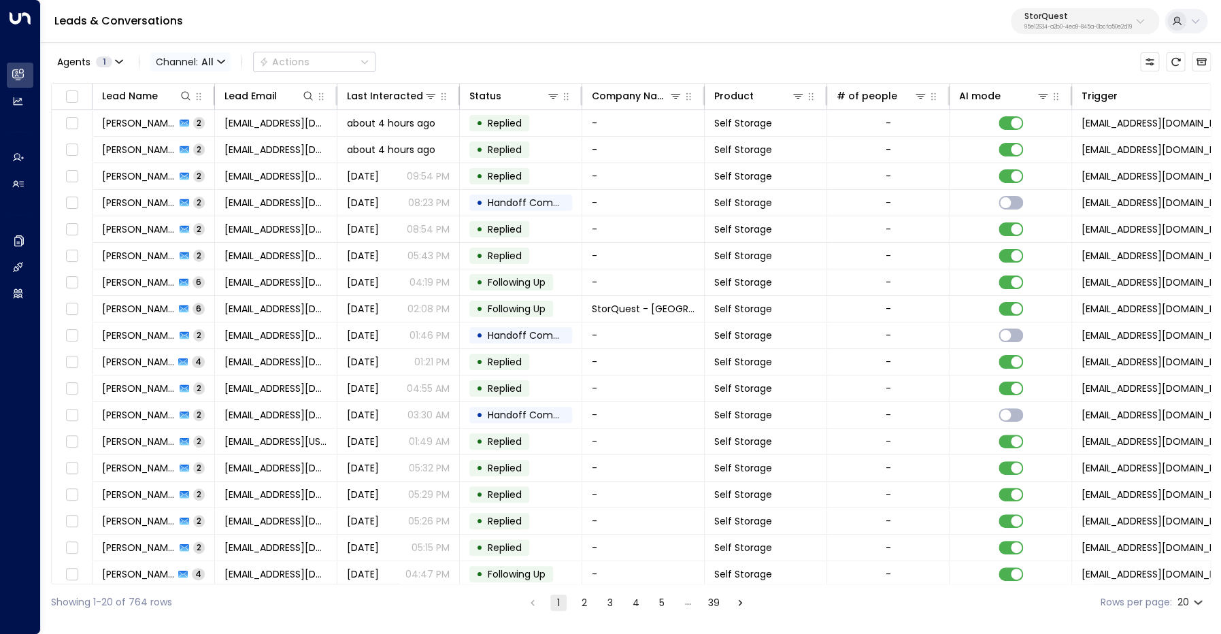
click at [201, 59] on span "Channel: All" at bounding box center [190, 61] width 80 height 19
click at [183, 144] on span "Voice" at bounding box center [172, 139] width 21 height 8
